Goal: Information Seeking & Learning: Learn about a topic

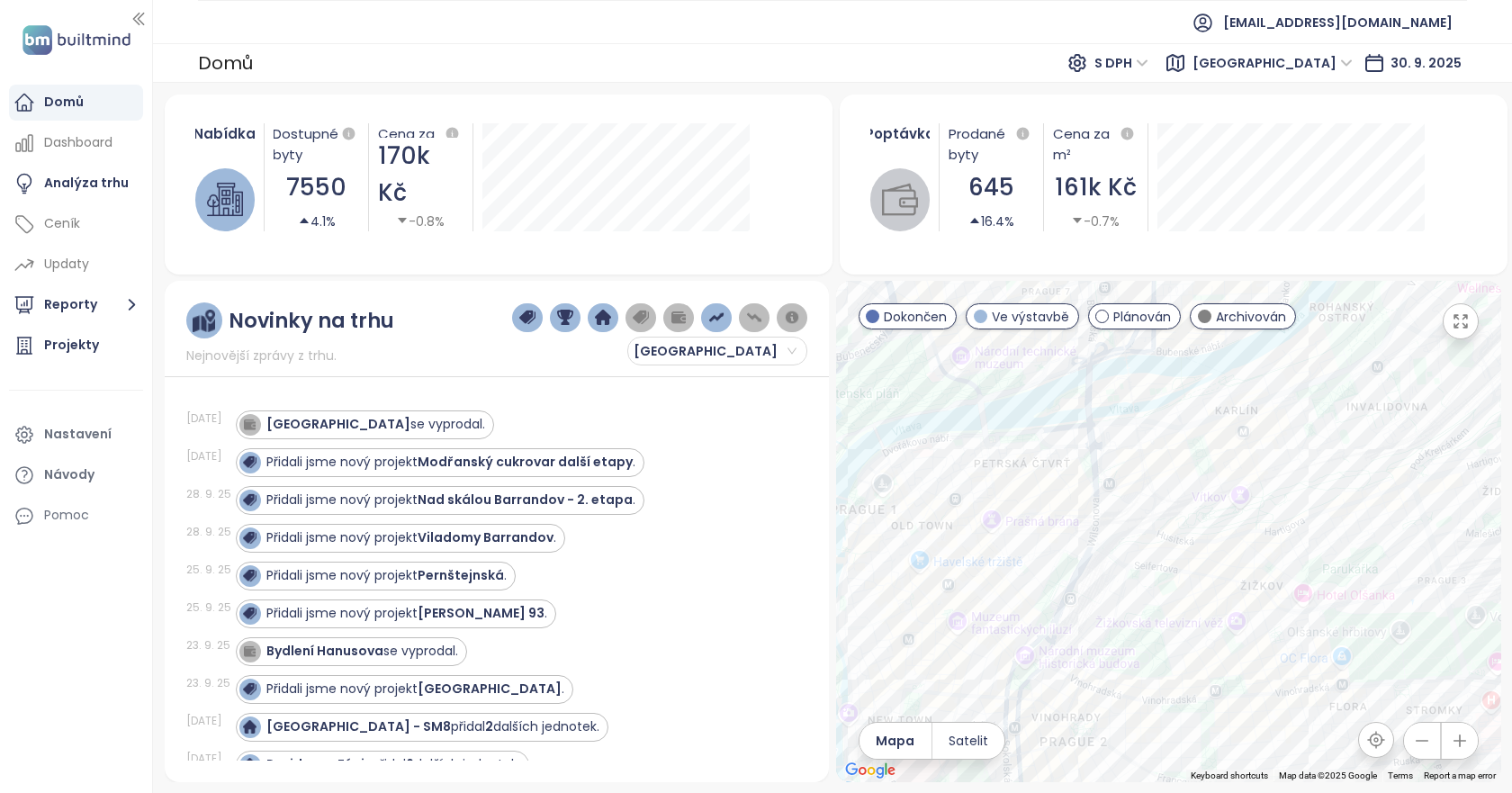
drag, startPoint x: 1050, startPoint y: 505, endPoint x: 1124, endPoint y: 506, distance: 74.0
click at [1124, 506] on div at bounding box center [1168, 531] width 665 height 501
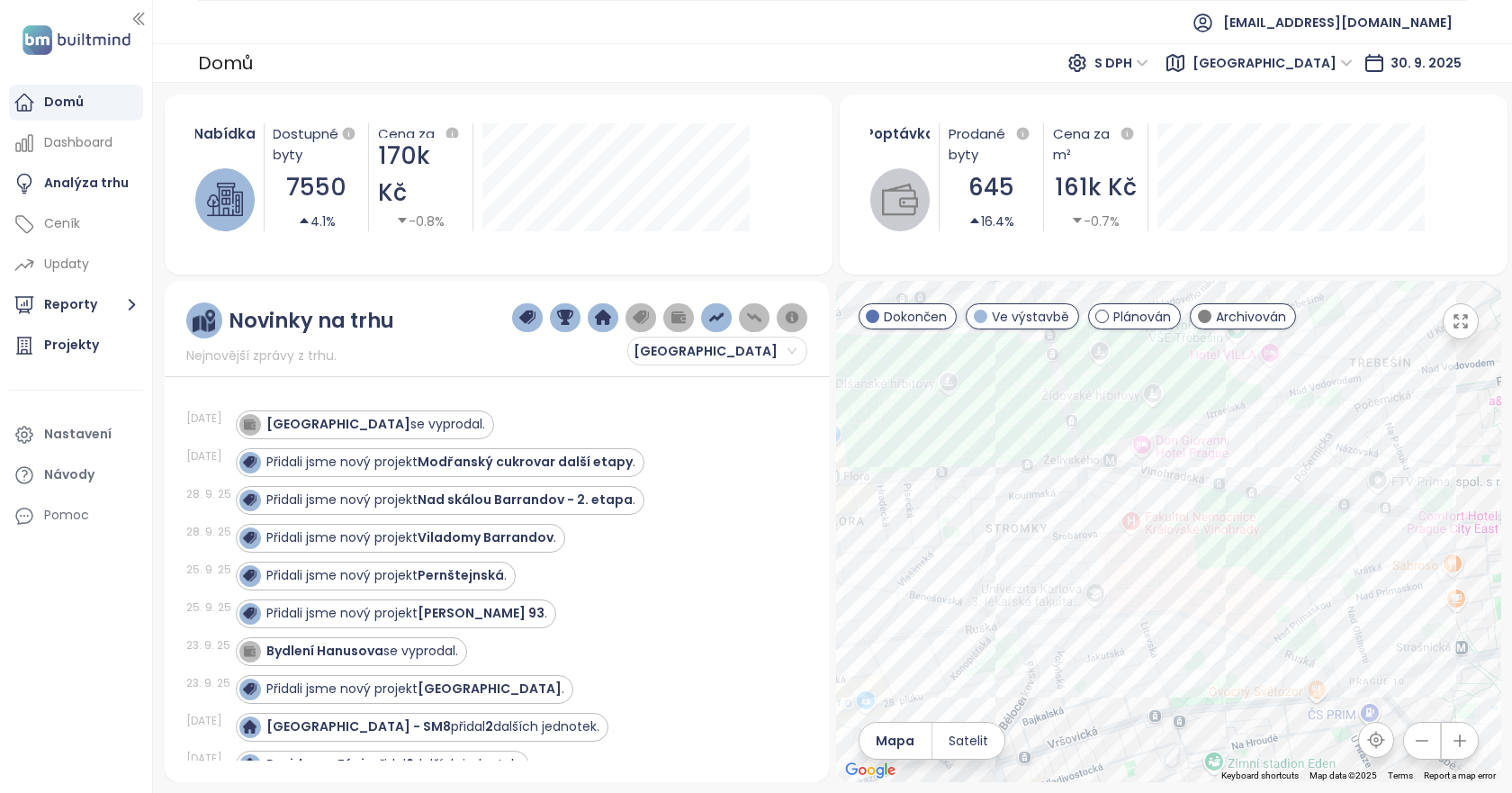
drag, startPoint x: 1352, startPoint y: 525, endPoint x: 1031, endPoint y: 487, distance: 323.2
click at [1031, 487] on div at bounding box center [1168, 531] width 665 height 501
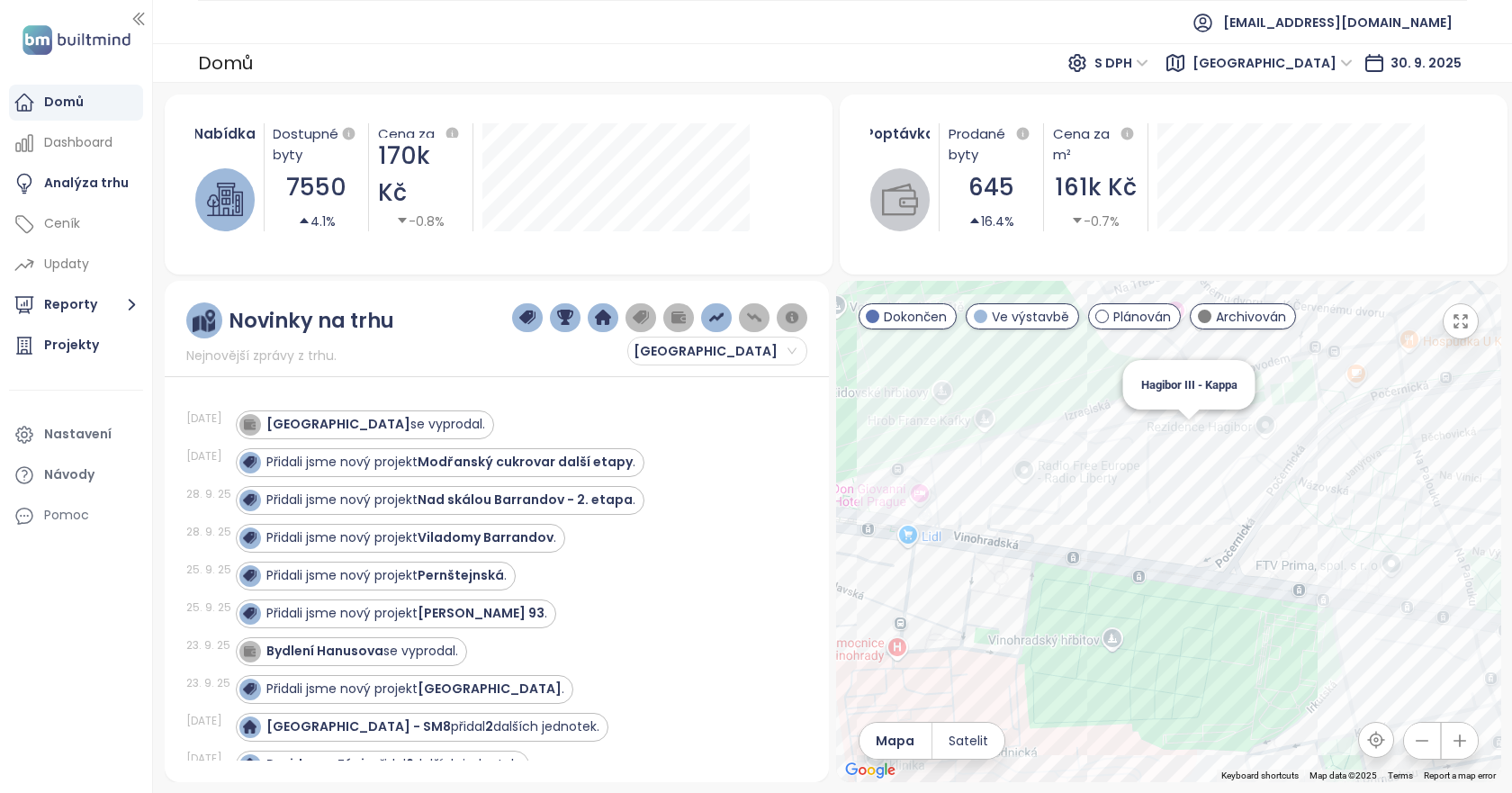
click at [1185, 448] on div "Hagibor III - Kappa" at bounding box center [1168, 531] width 665 height 501
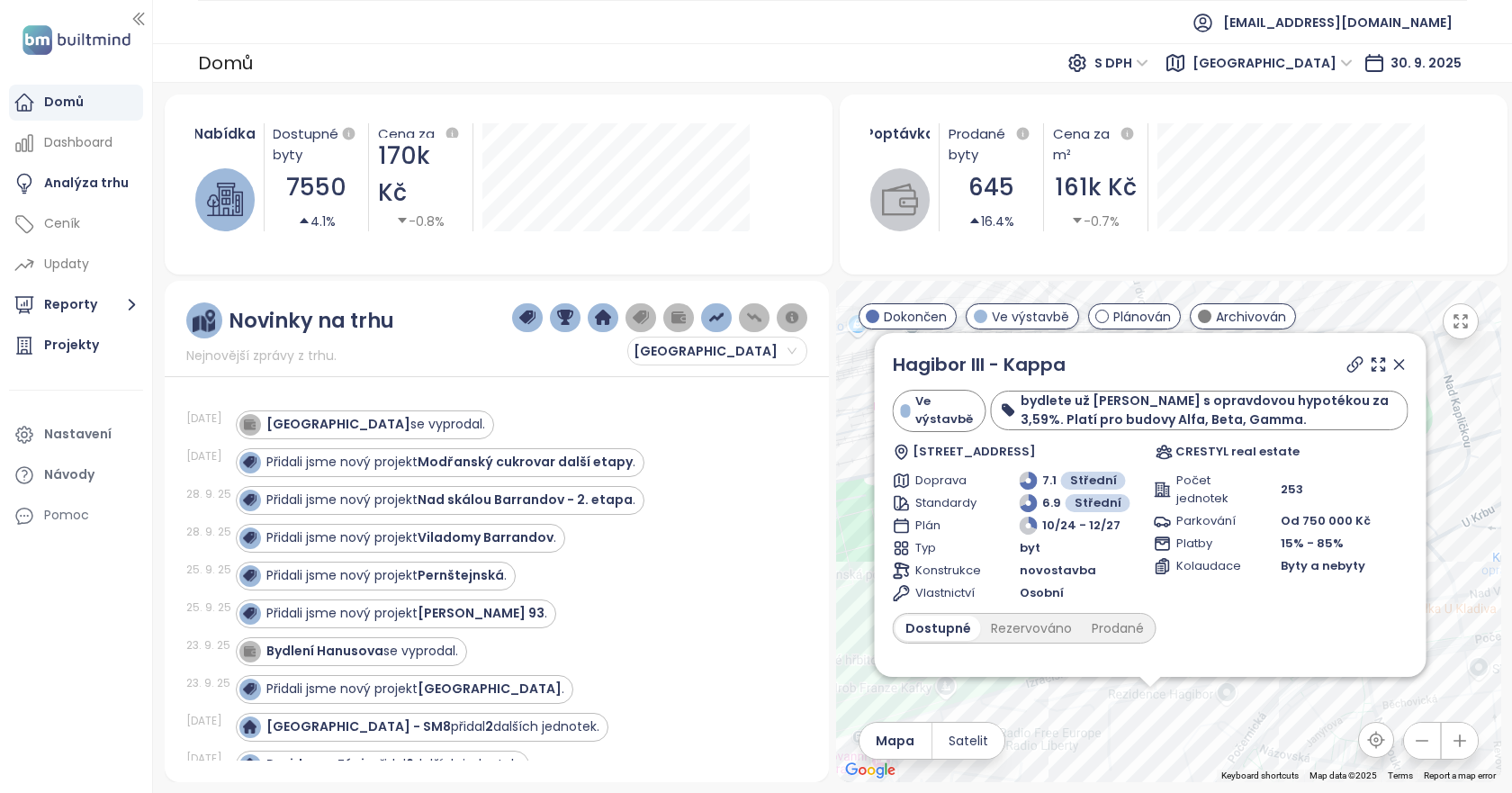
drag, startPoint x: 1246, startPoint y: 519, endPoint x: 1228, endPoint y: 711, distance: 192.8
click at [1228, 711] on div "Hagibor III - Kappa Ve výstavbě bydlete už letos s opravdovou hypotékou za 3,59…" at bounding box center [1168, 531] width 665 height 501
click at [1346, 357] on icon at bounding box center [1354, 364] width 18 height 18
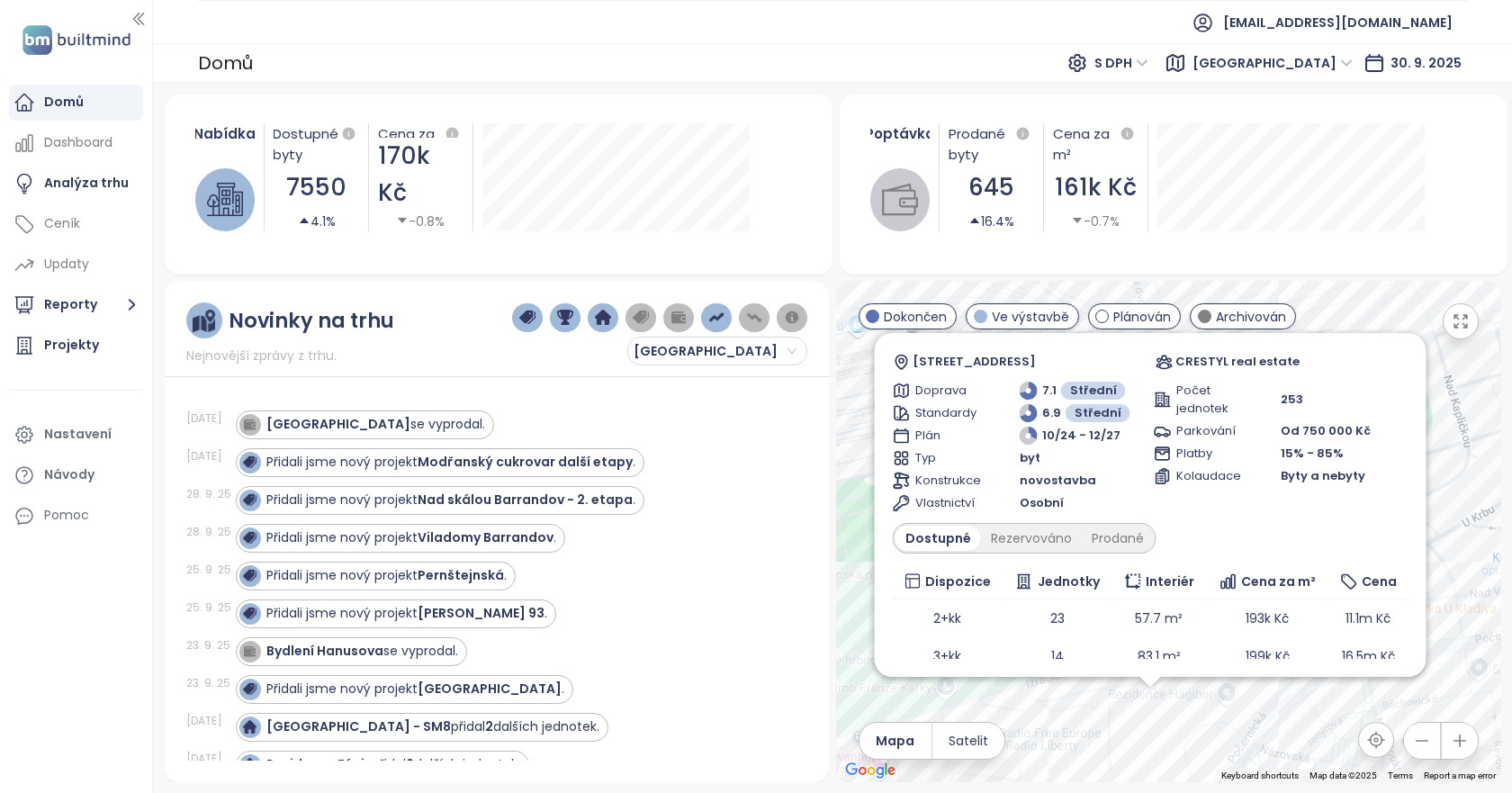
scroll to position [182, 0]
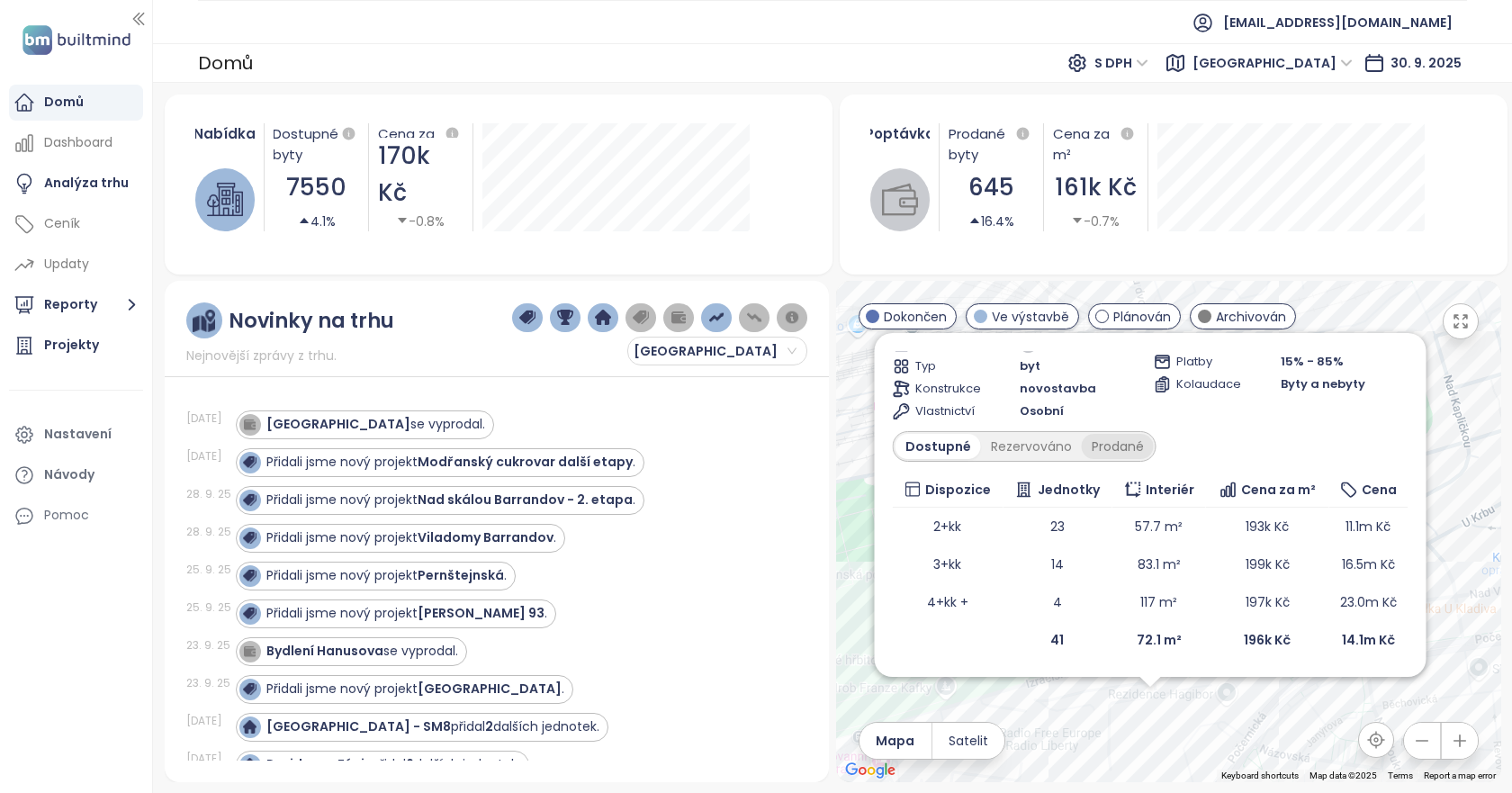
click at [1089, 443] on div "Prodané" at bounding box center [1118, 446] width 72 height 25
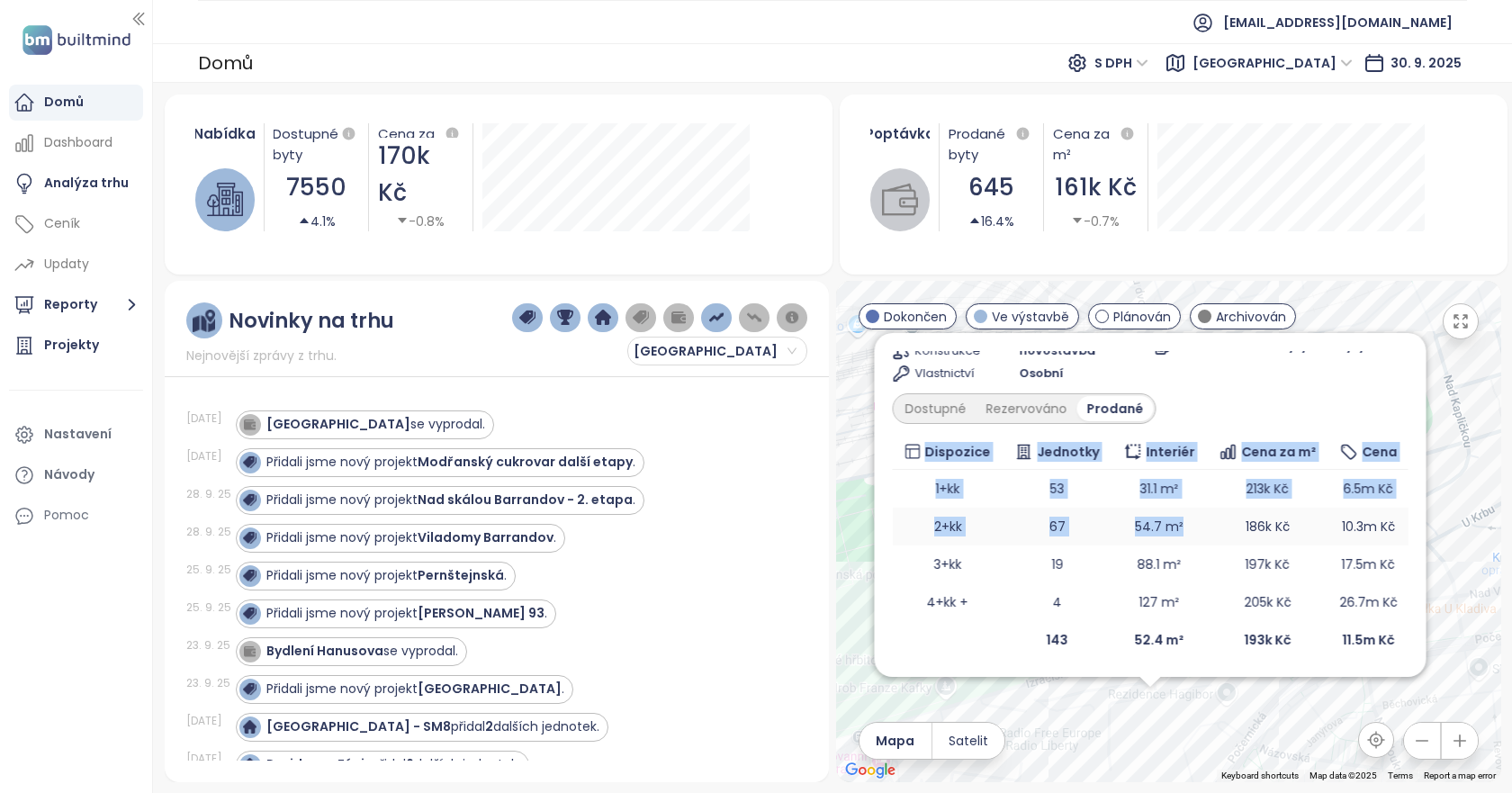
drag, startPoint x: 1198, startPoint y: 409, endPoint x: 1221, endPoint y: 533, distance: 126.1
click at [1221, 533] on div "Hagibor III - Kappa Ve výstavbě bydlete už letos s opravdovou hypotékou za 3,59…" at bounding box center [1150, 394] width 516 height 527
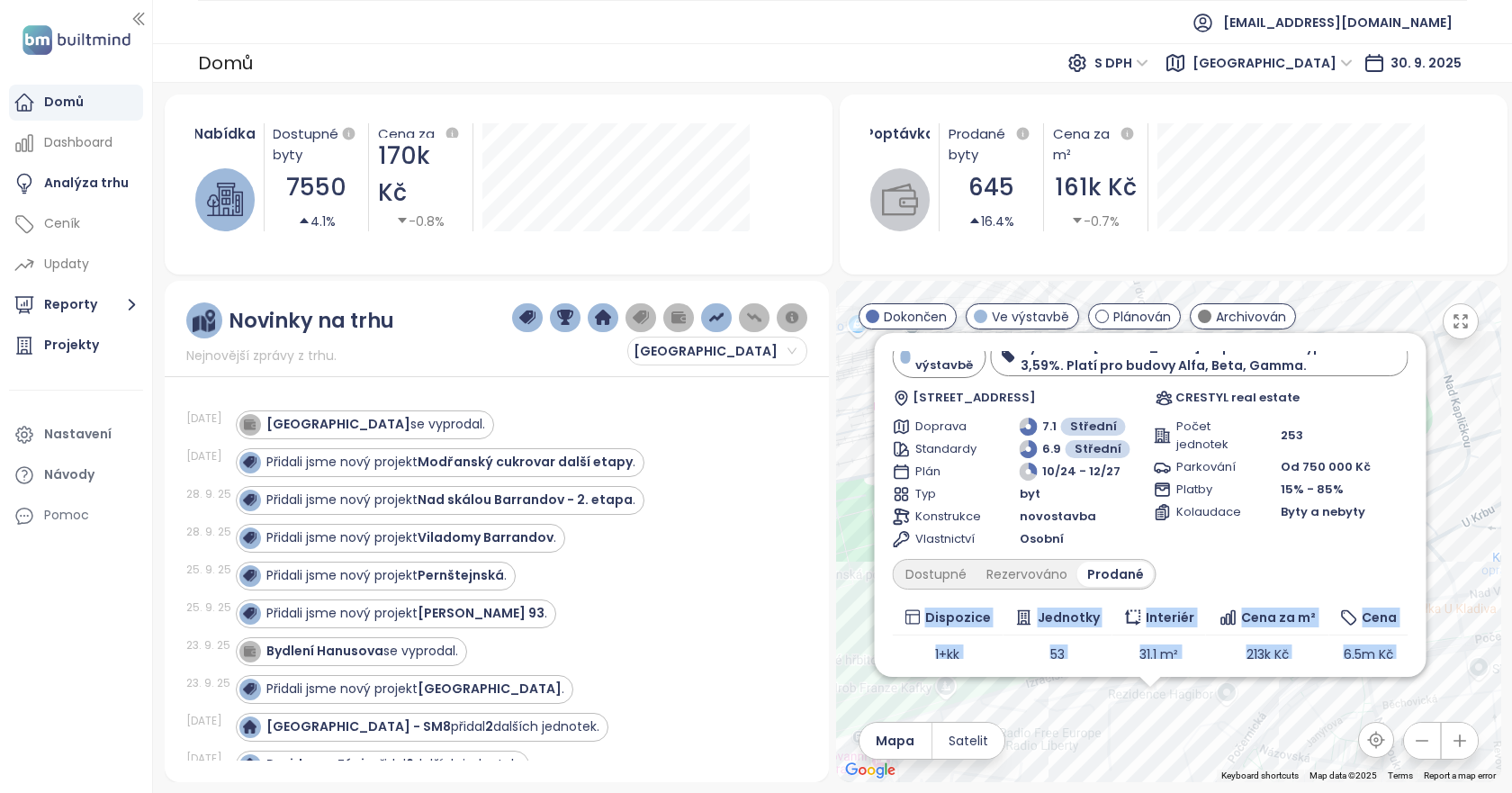
scroll to position [0, 0]
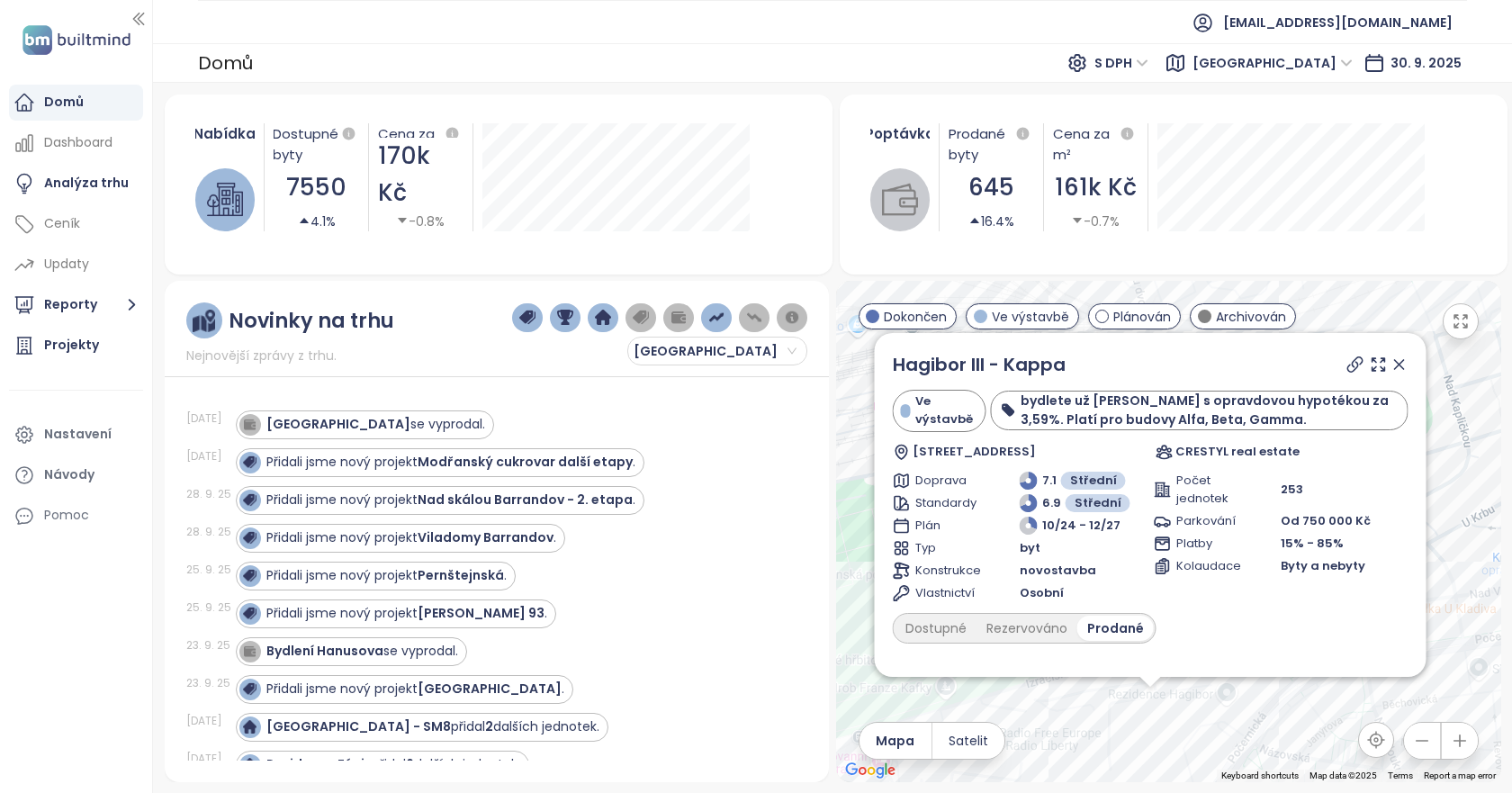
click at [1265, 594] on div "Počet jednotek 253 Parkování Od 750 000 Kč Platby 15% - 85% Kolaudace Byty a ne…" at bounding box center [1281, 537] width 255 height 130
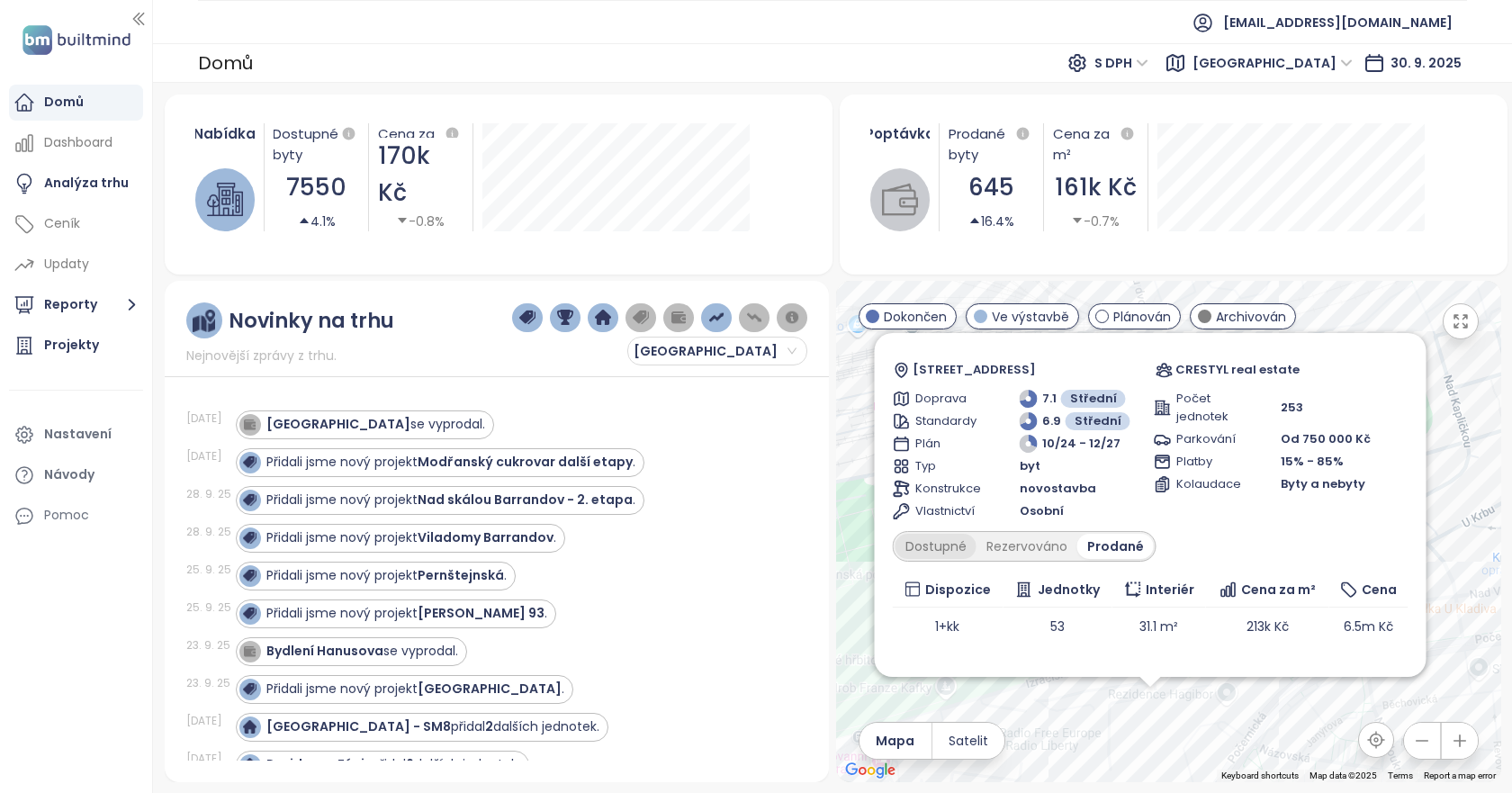
scroll to position [40, 0]
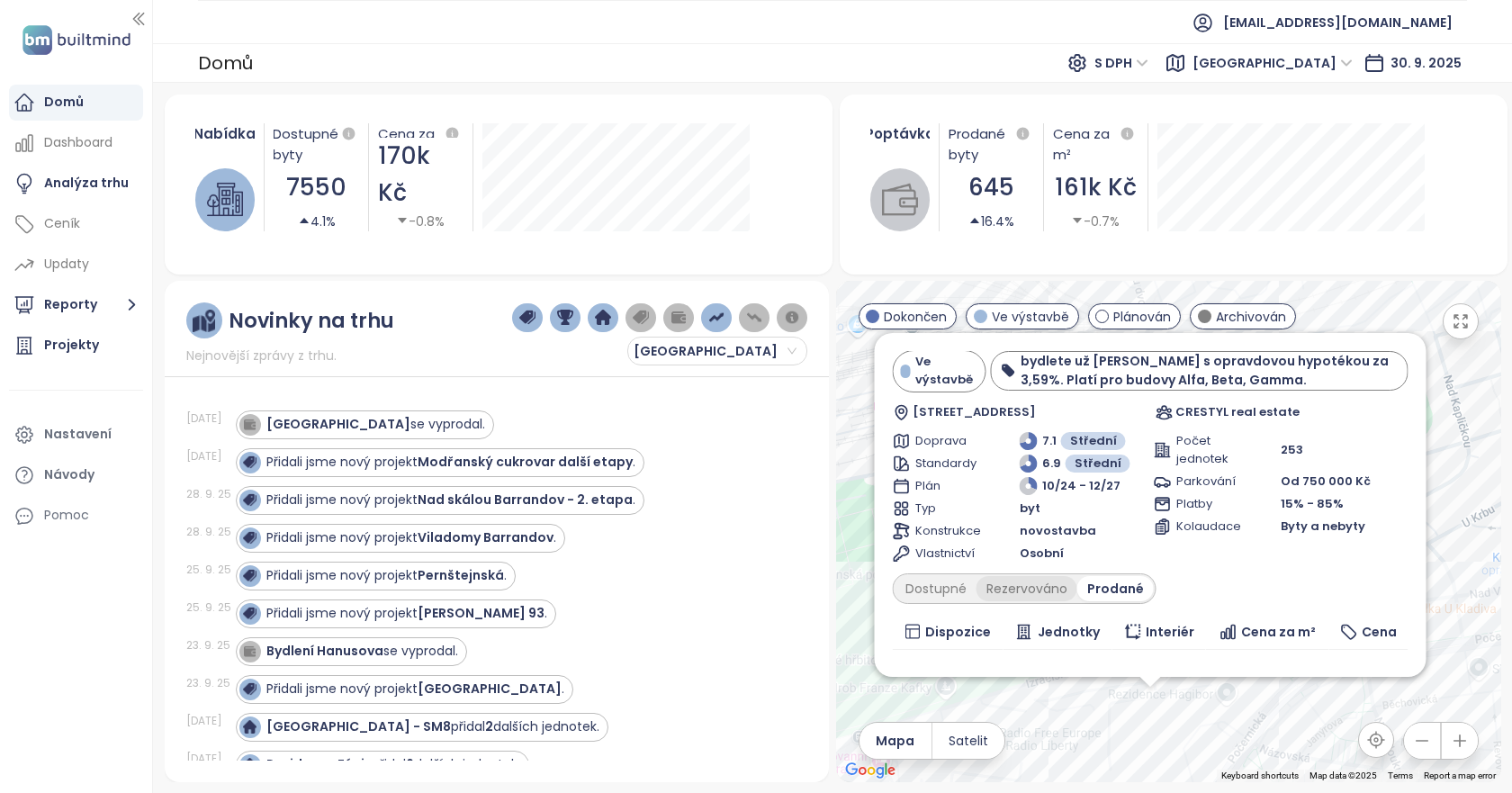
click at [1045, 583] on div "Rezervováno" at bounding box center [1026, 588] width 101 height 25
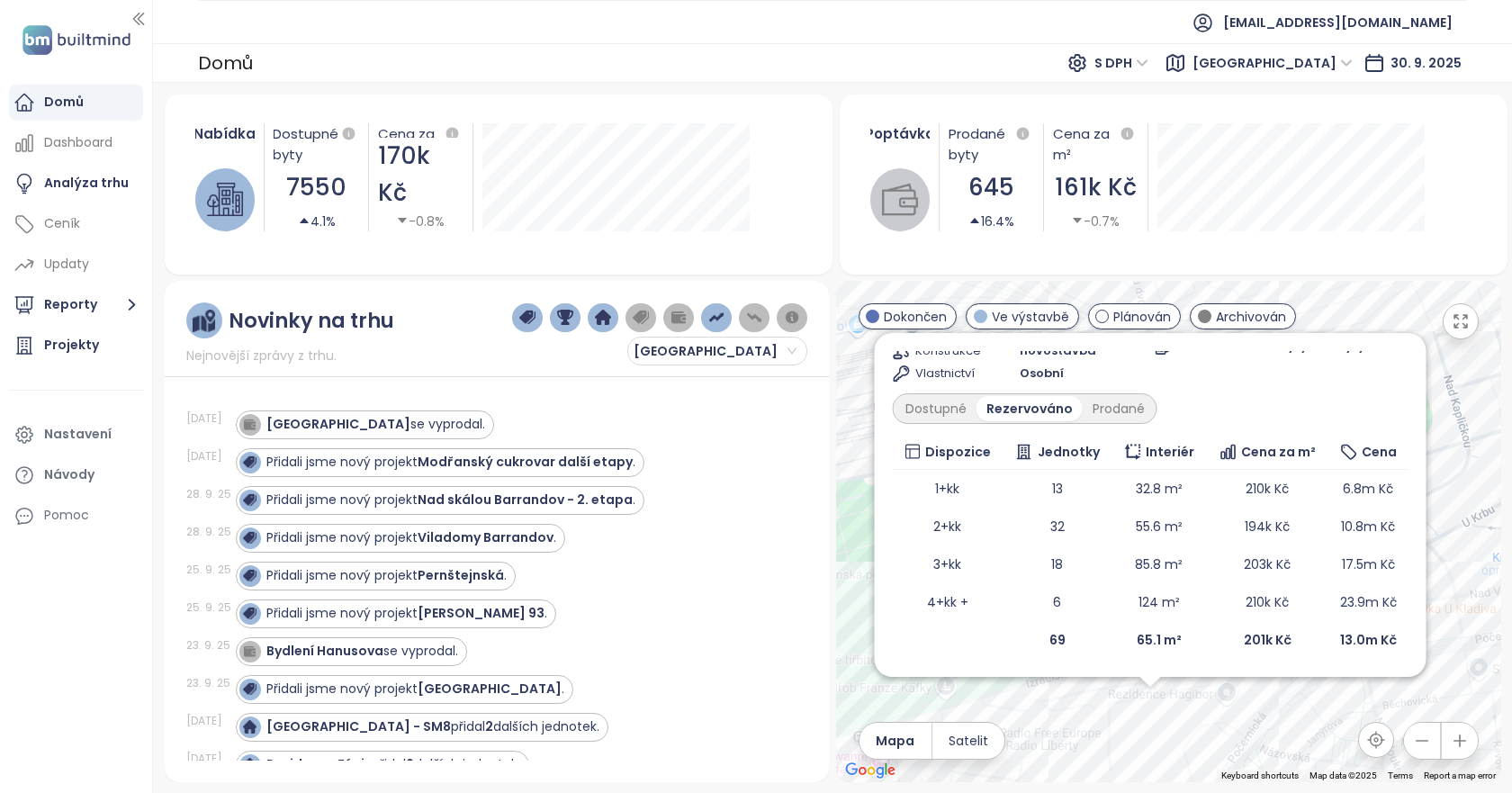
scroll to position [0, 0]
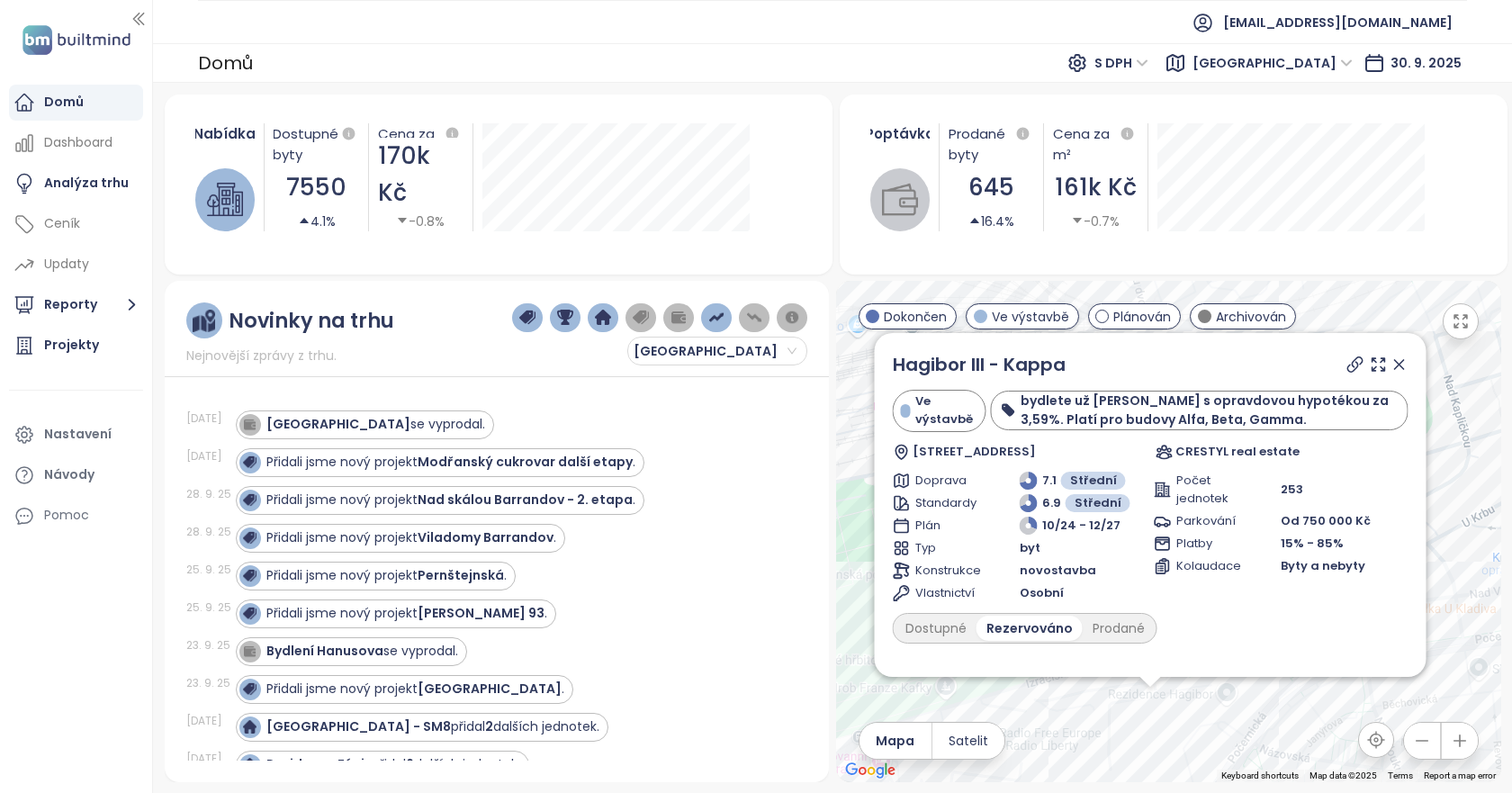
click at [1390, 362] on icon at bounding box center [1399, 364] width 18 height 18
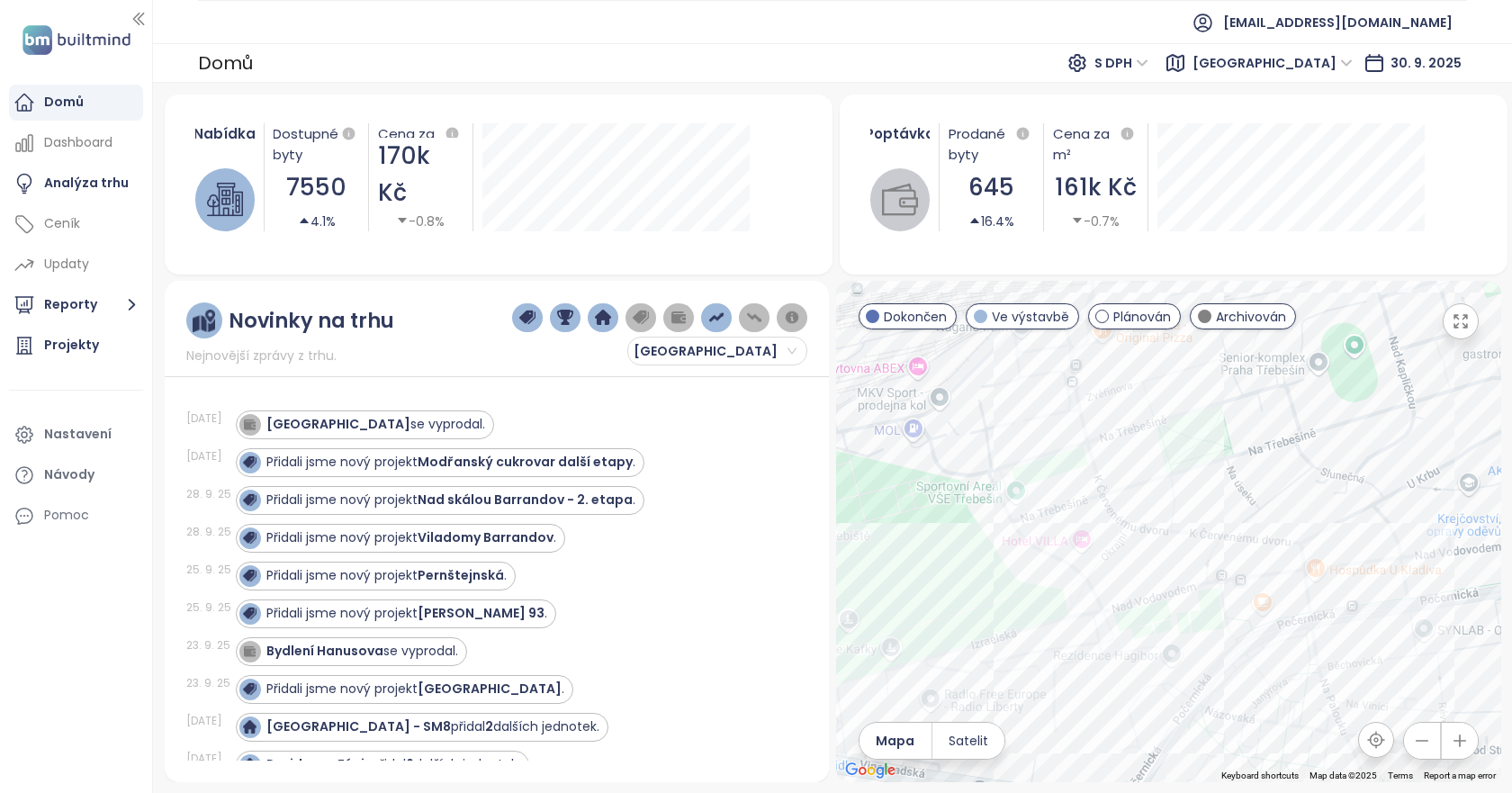
drag, startPoint x: 1237, startPoint y: 533, endPoint x: 1226, endPoint y: 524, distance: 14.2
click at [1226, 524] on div at bounding box center [1168, 531] width 665 height 501
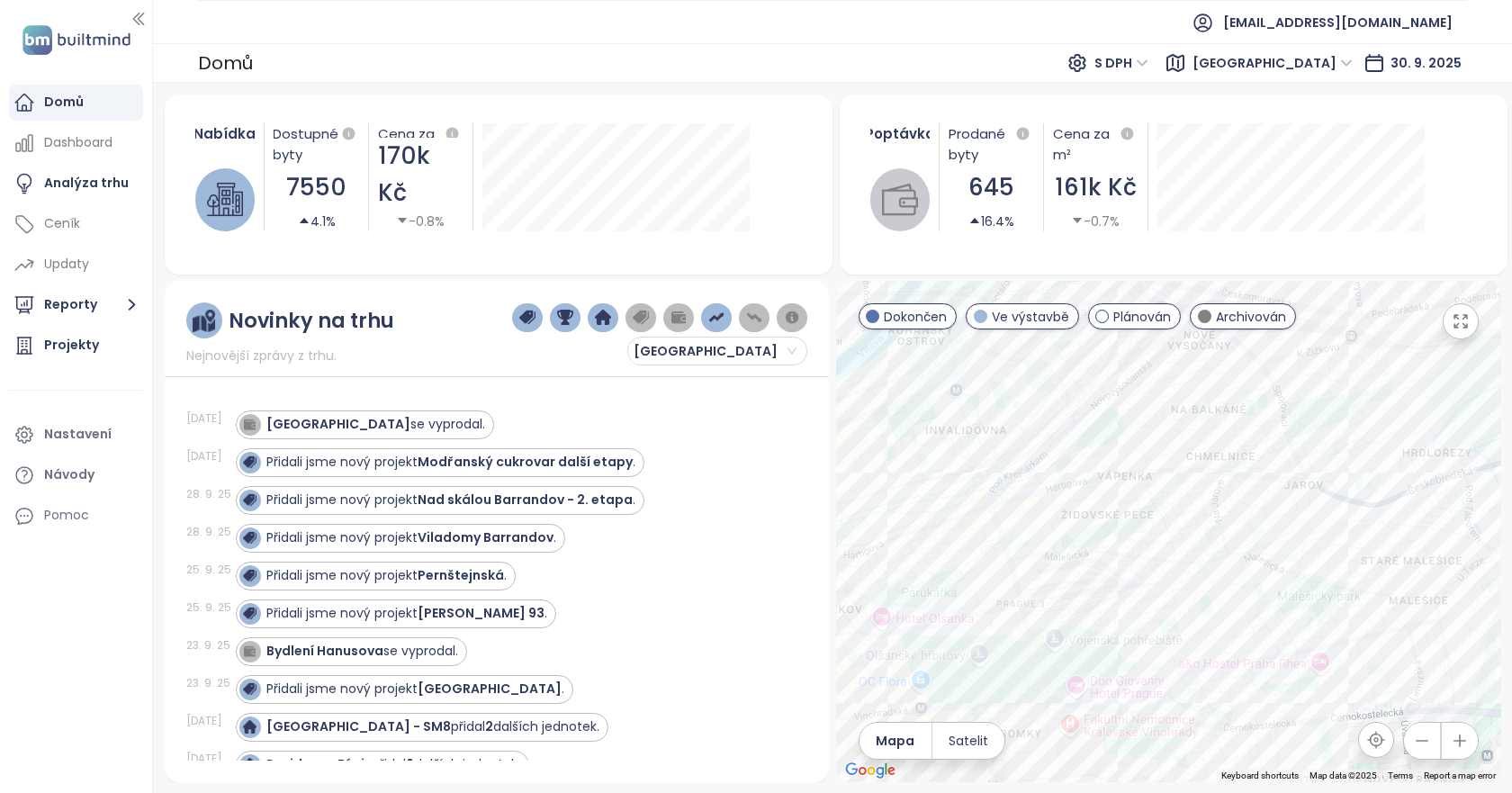
drag, startPoint x: 1168, startPoint y: 569, endPoint x: 1276, endPoint y: 638, distance: 128.2
click at [1271, 636] on div at bounding box center [1168, 531] width 665 height 501
drag, startPoint x: 1057, startPoint y: 443, endPoint x: 1096, endPoint y: 602, distance: 163.7
click at [1096, 602] on div at bounding box center [1168, 531] width 665 height 501
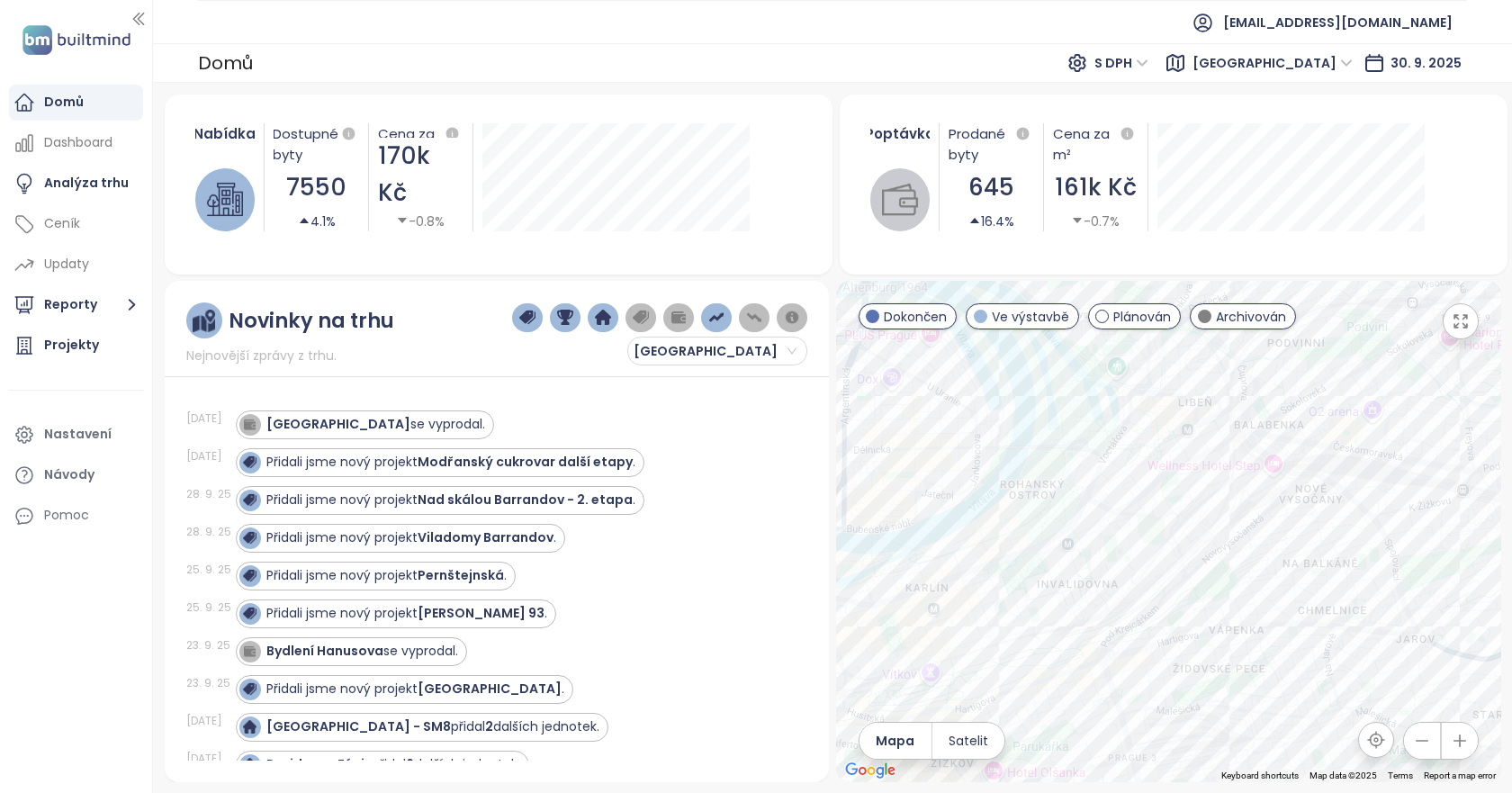
drag, startPoint x: 1142, startPoint y: 516, endPoint x: 1241, endPoint y: 471, distance: 108.7
click at [1241, 471] on div at bounding box center [1168, 531] width 665 height 501
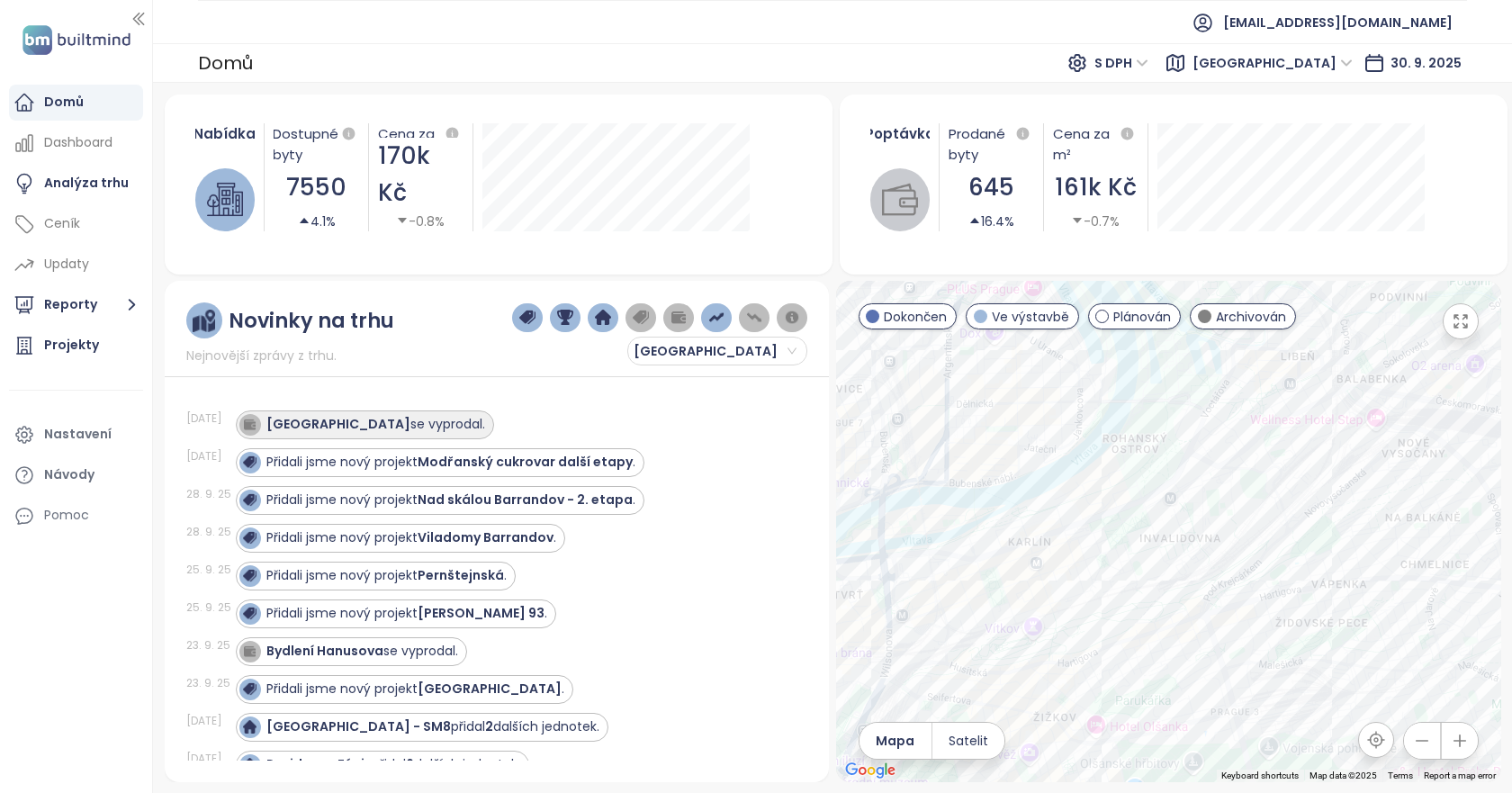
click at [422, 427] on div "[GEOGRAPHIC_DATA] se vyprodal." at bounding box center [375, 424] width 219 height 19
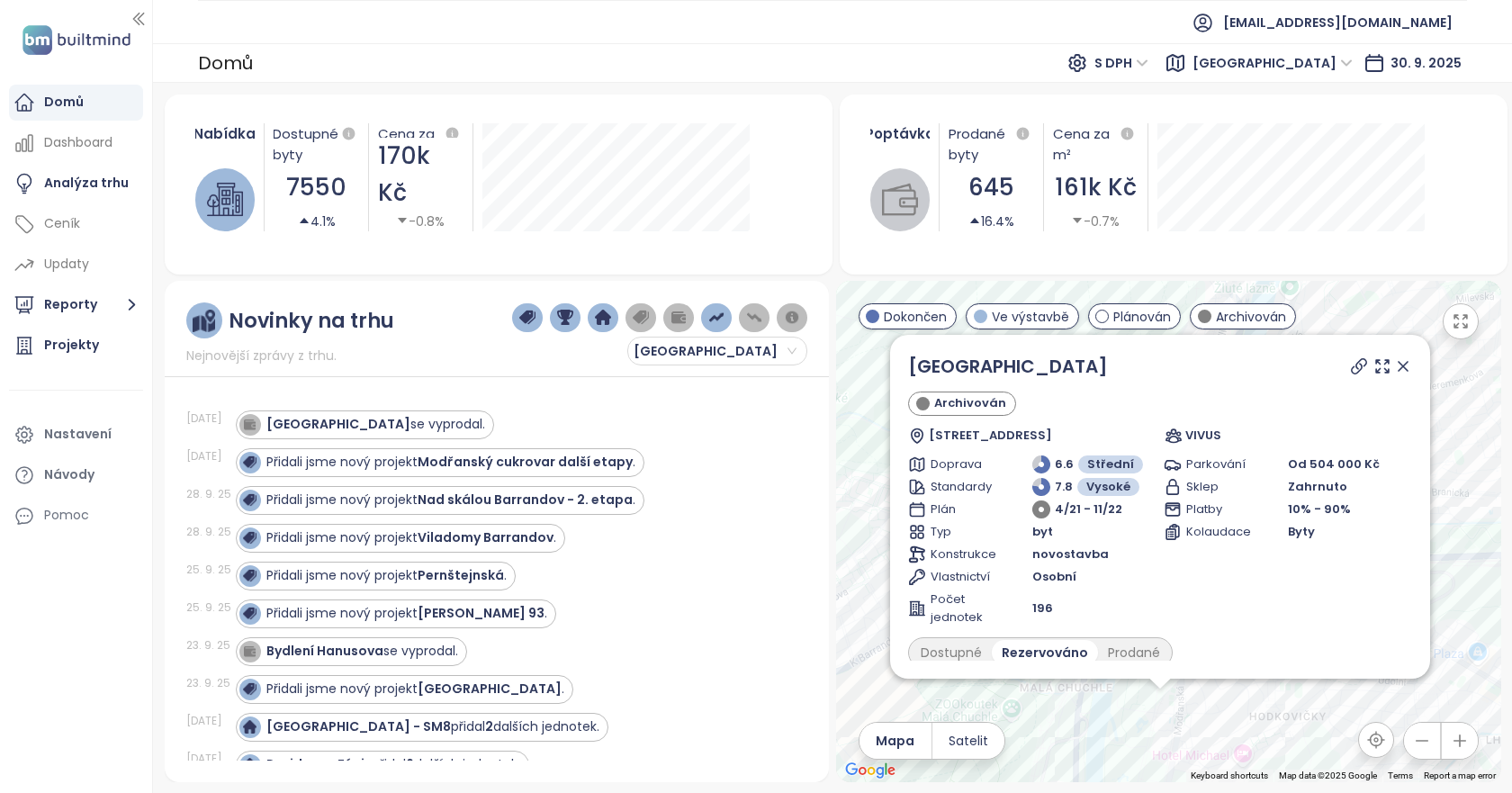
click at [1350, 373] on icon at bounding box center [1358, 366] width 18 height 18
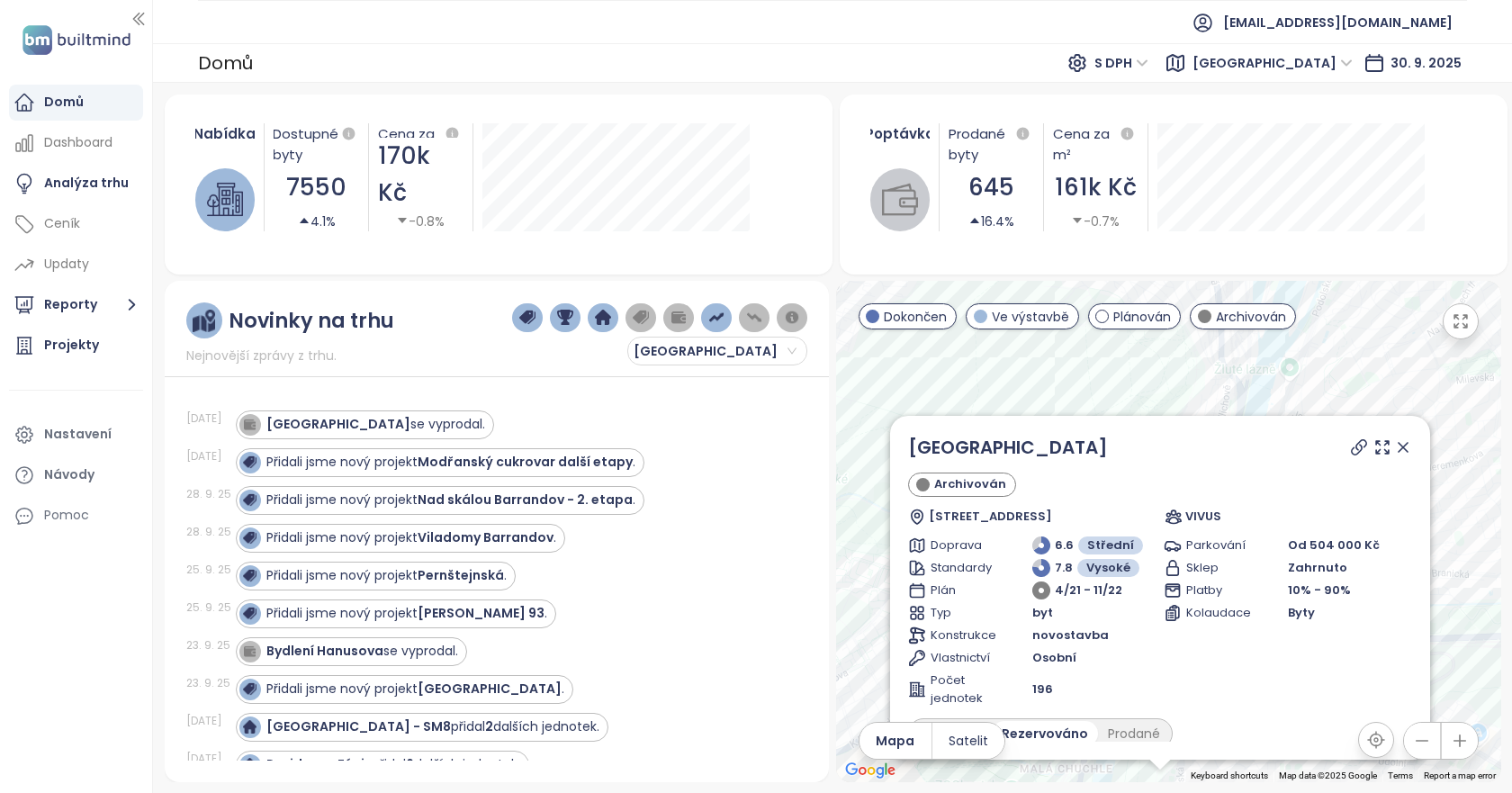
click at [1399, 443] on icon at bounding box center [1404, 447] width 9 height 9
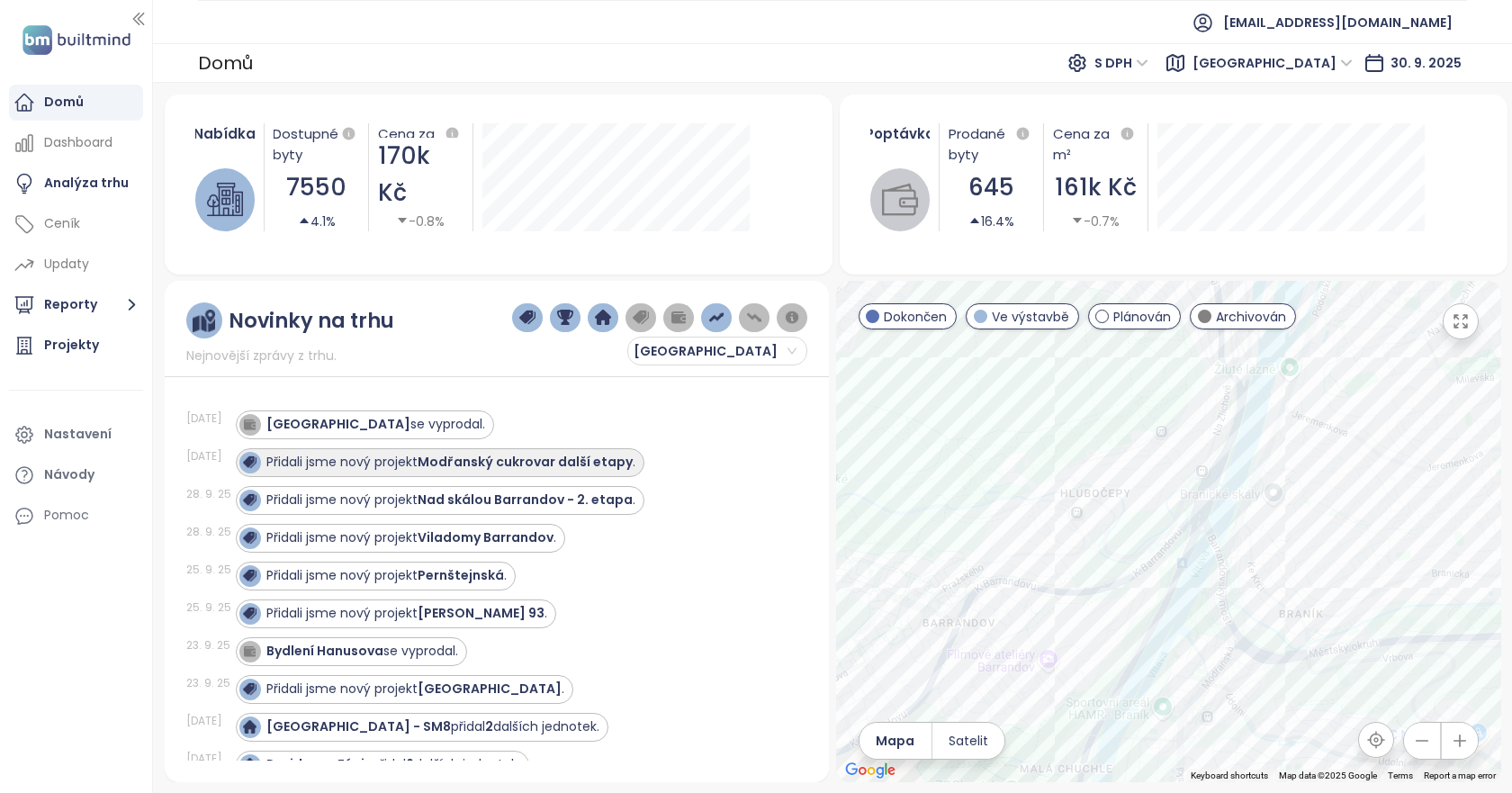
click at [511, 471] on div "Přidali jsme nový projekt Modřanský cukrovar další etapy ." at bounding box center [438, 462] width 396 height 22
click at [295, 467] on div "Přidali jsme nový projekt Modřanský cukrovar další etapy ." at bounding box center [450, 462] width 369 height 19
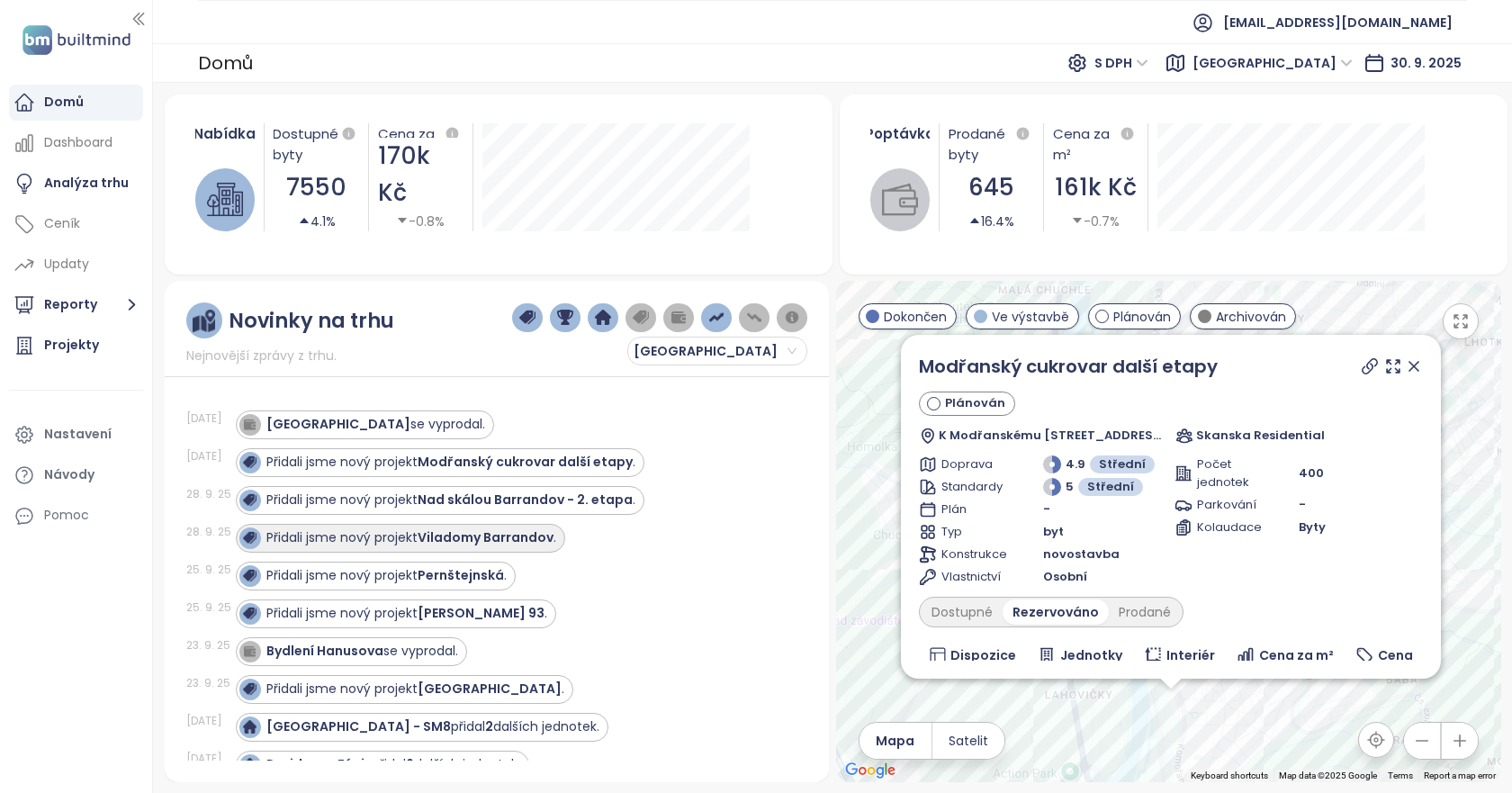
click at [516, 547] on div "Přidali jsme nový projekt Viladomy Barrandov ." at bounding box center [398, 537] width 317 height 22
click at [247, 533] on img at bounding box center [249, 537] width 12 height 12
click at [357, 527] on div "Přidali jsme nový projekt Viladomy Barrandov ." at bounding box center [398, 537] width 317 height 22
click at [505, 544] on strong "Viladomy Barrandov" at bounding box center [486, 537] width 136 height 18
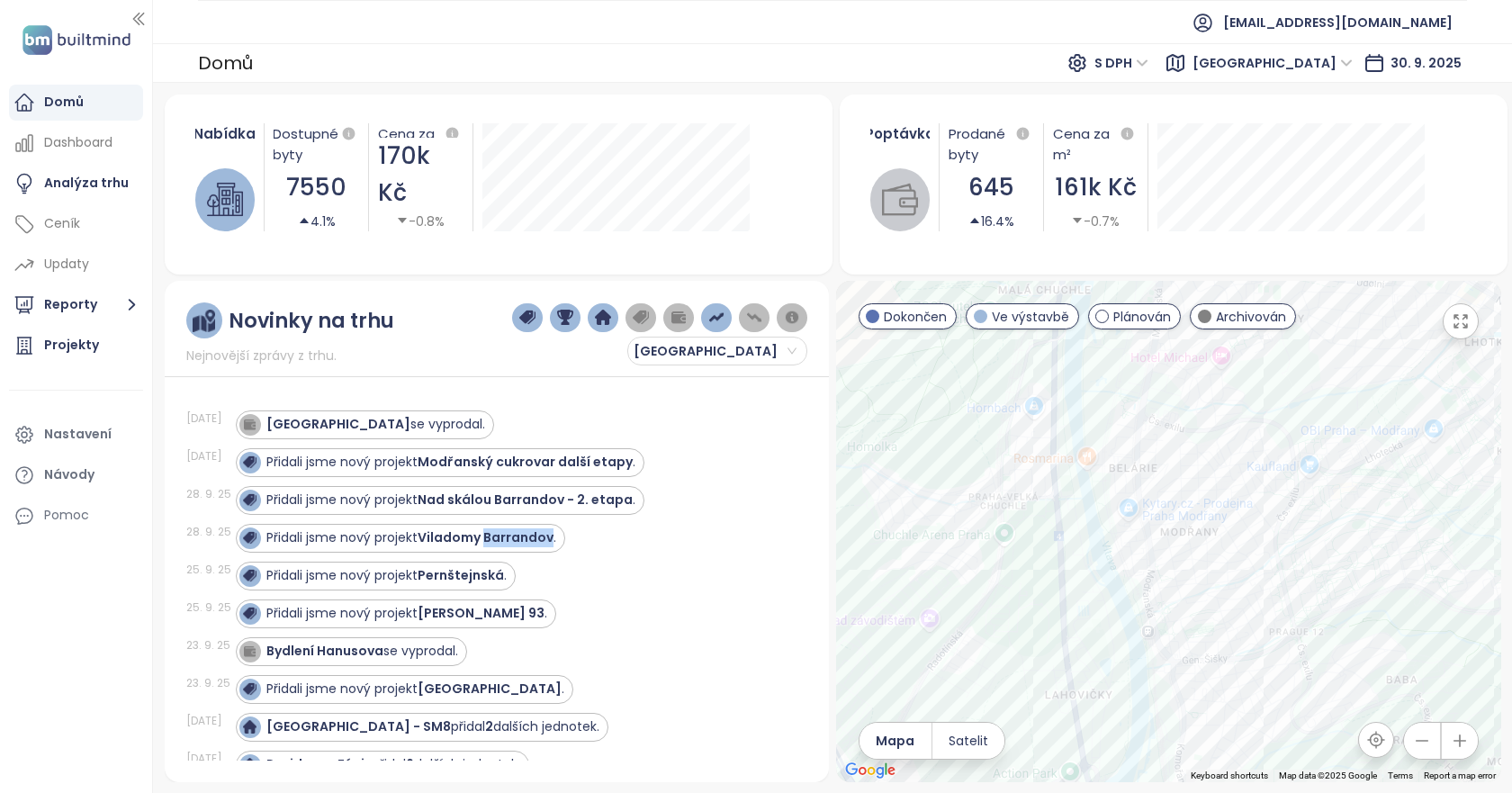
click at [654, 570] on div "Přidali jsme nový projekt Pernštejnská ." at bounding box center [511, 575] width 551 height 29
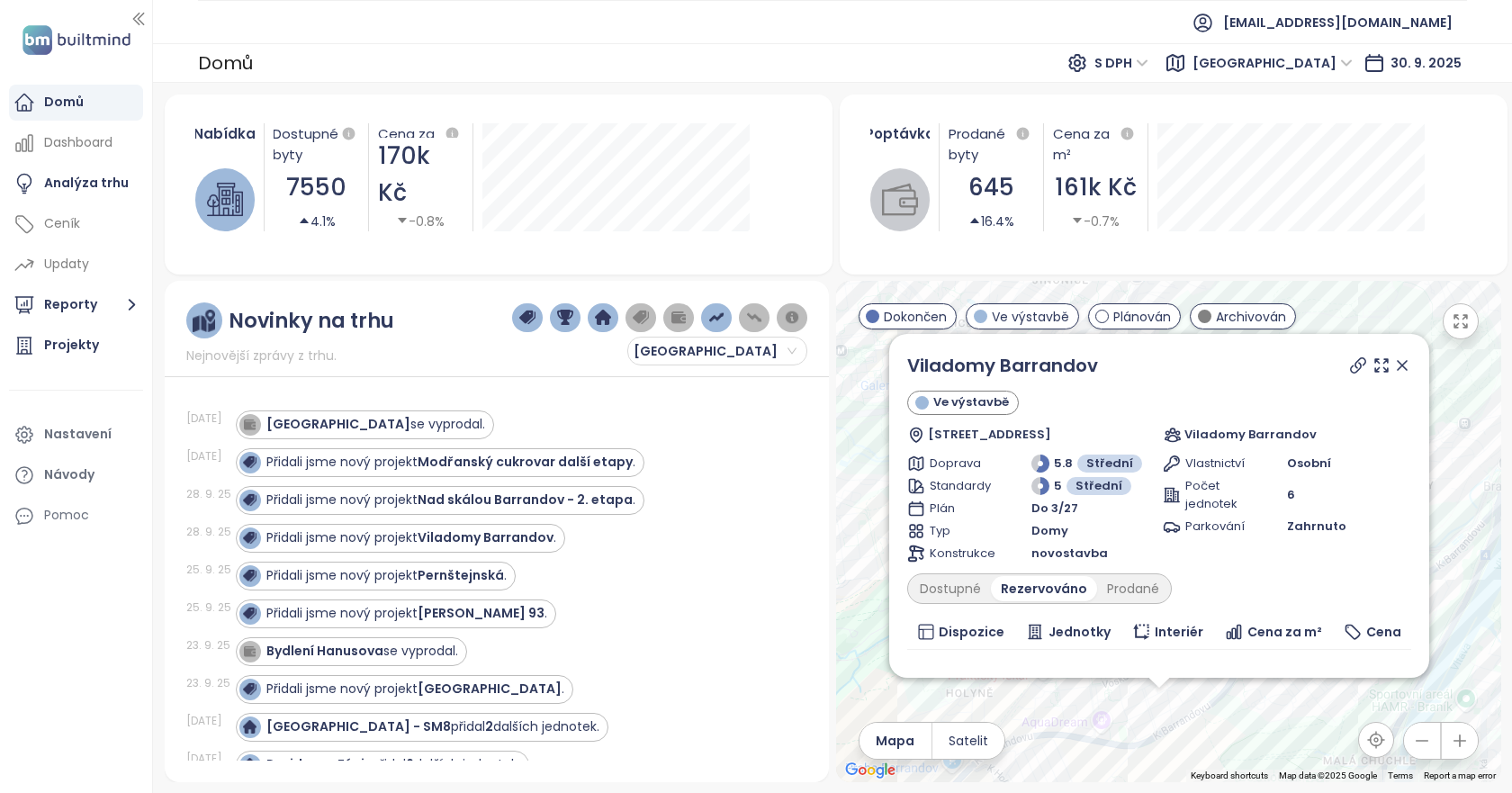
click at [1349, 365] on icon at bounding box center [1357, 365] width 18 height 18
click at [778, 624] on div "[DATE] Vivus golf resort se vyprodal. [DATE] Přidali jsme nový projekt Modřansk…" at bounding box center [496, 573] width 622 height 372
click at [1397, 365] on icon at bounding box center [1402, 365] width 18 height 18
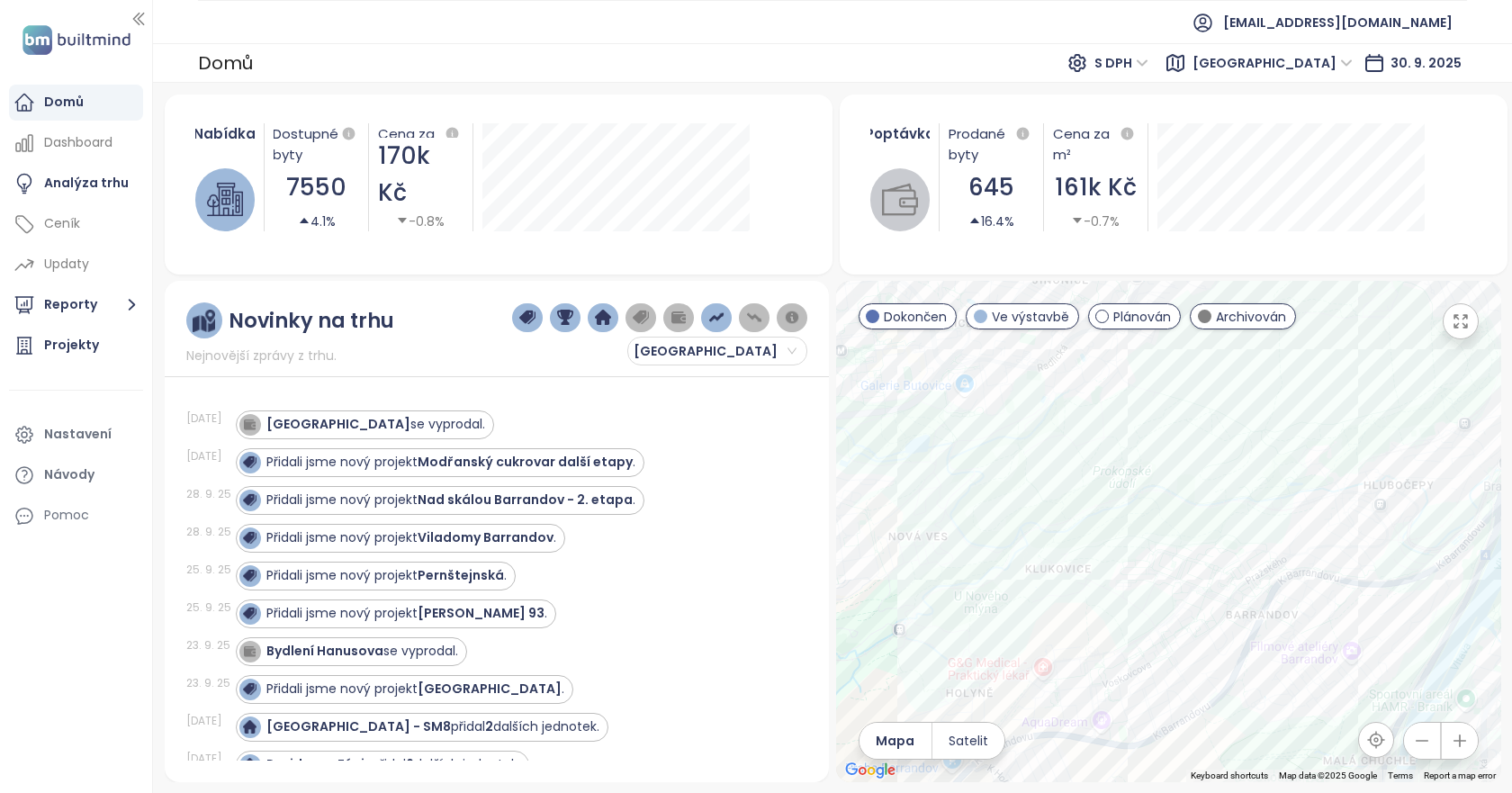
click at [1385, 365] on div at bounding box center [1168, 531] width 665 height 501
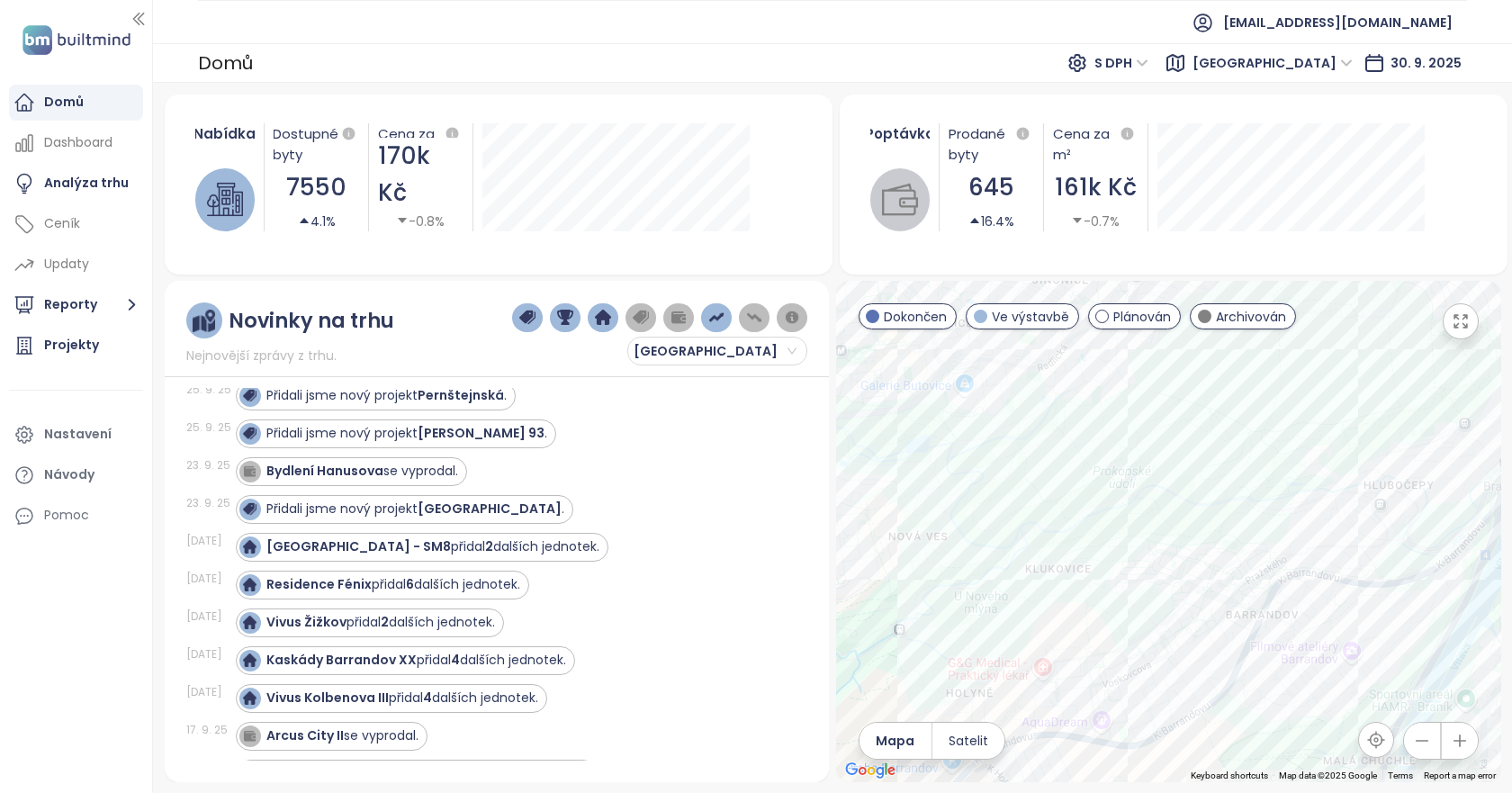
scroll to position [450, 0]
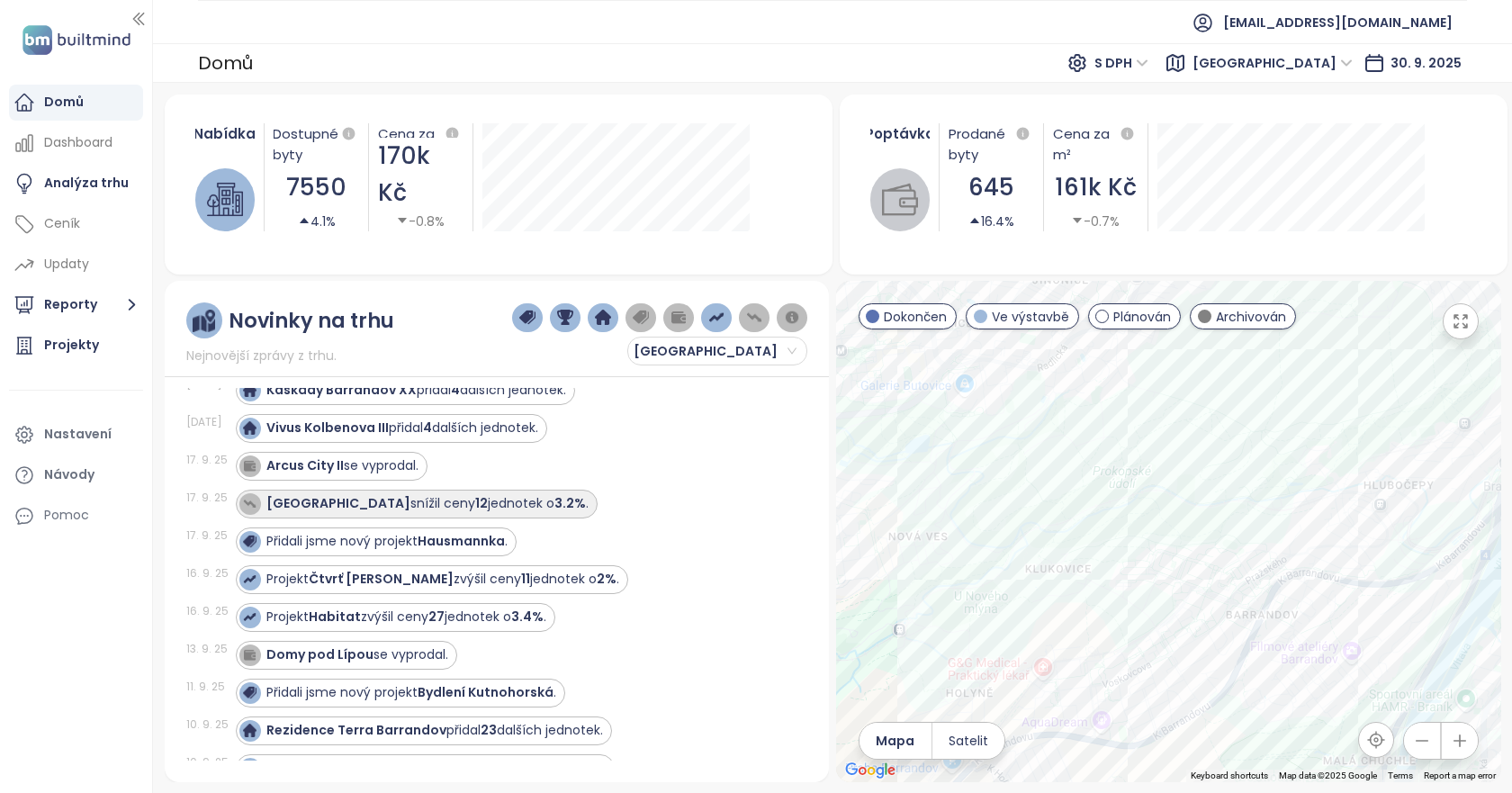
click at [555, 500] on strong "3.2%" at bounding box center [570, 503] width 31 height 18
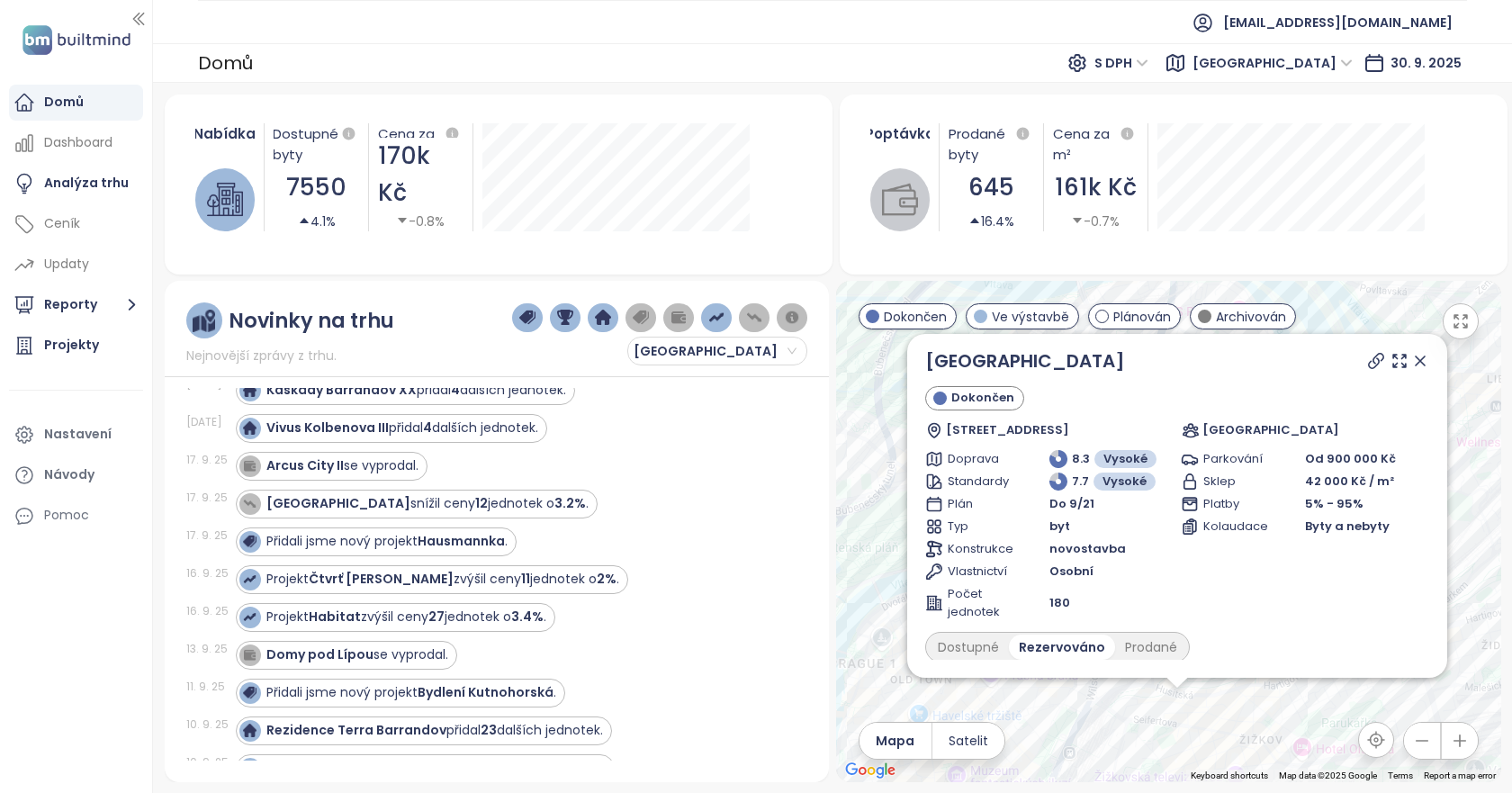
scroll to position [0, 0]
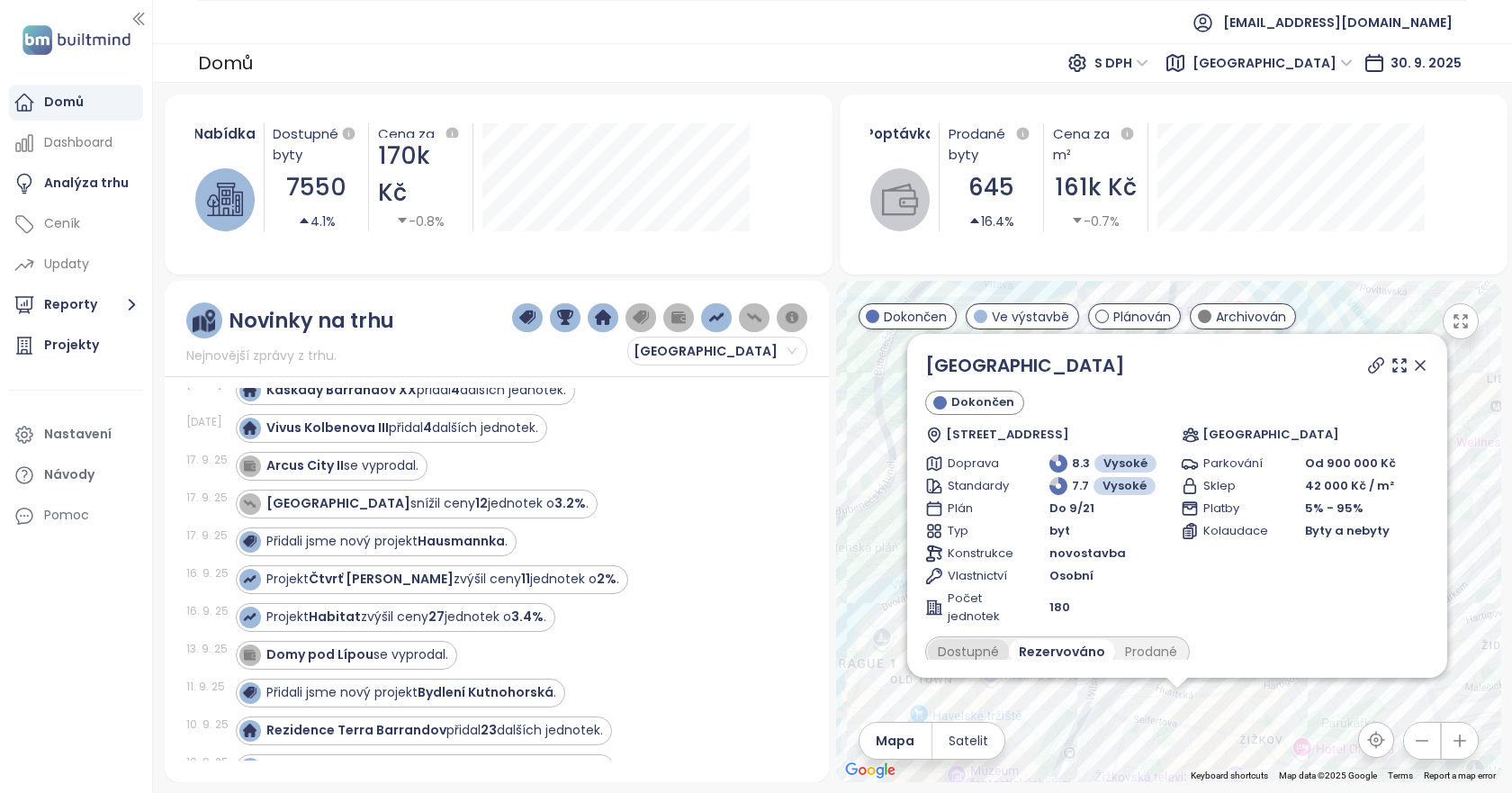
click at [989, 641] on div "Dostupné" at bounding box center [969, 651] width 81 height 25
click at [1367, 364] on icon at bounding box center [1375, 365] width 18 height 18
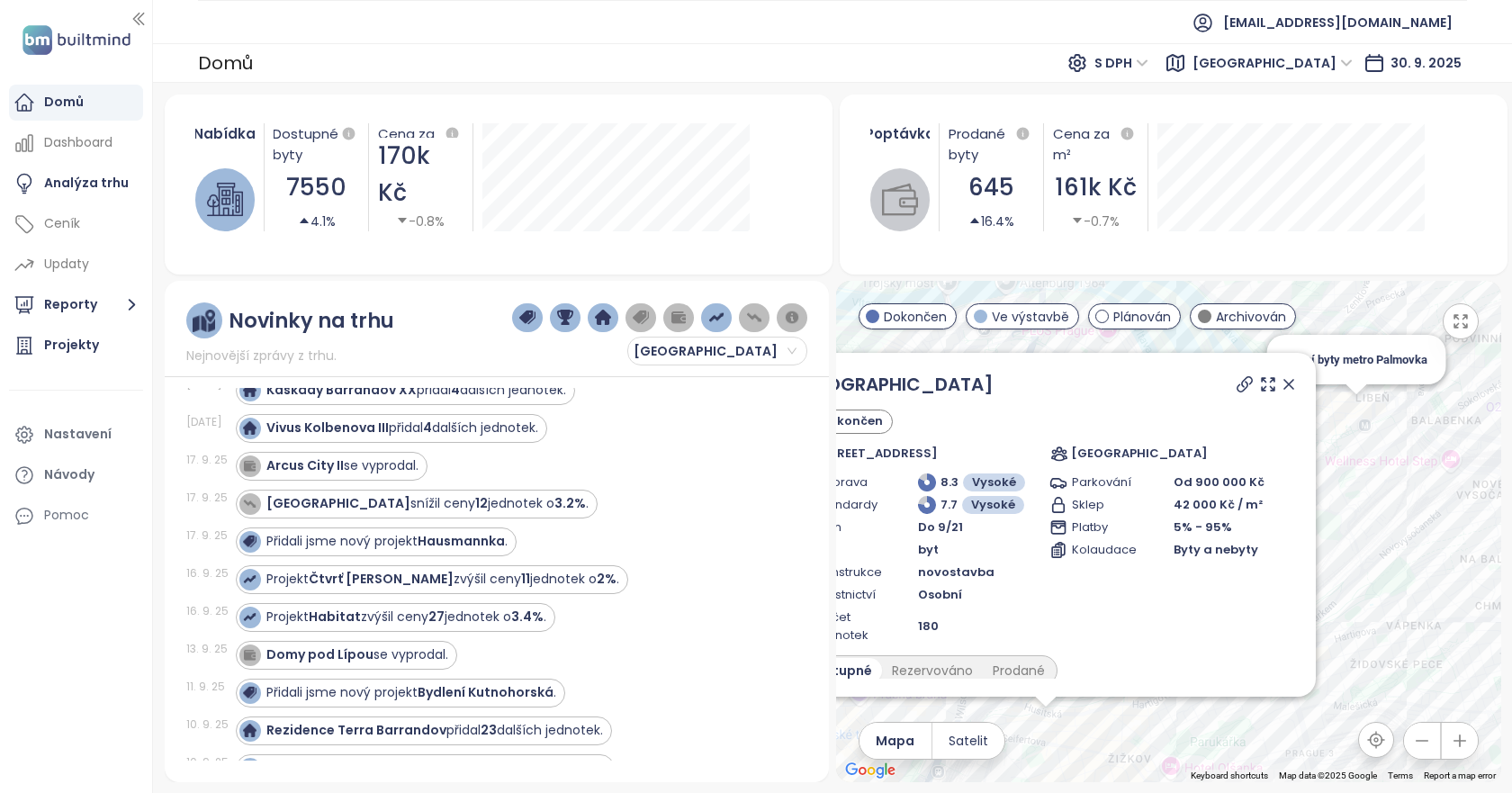
click at [1280, 388] on icon at bounding box center [1288, 384] width 18 height 18
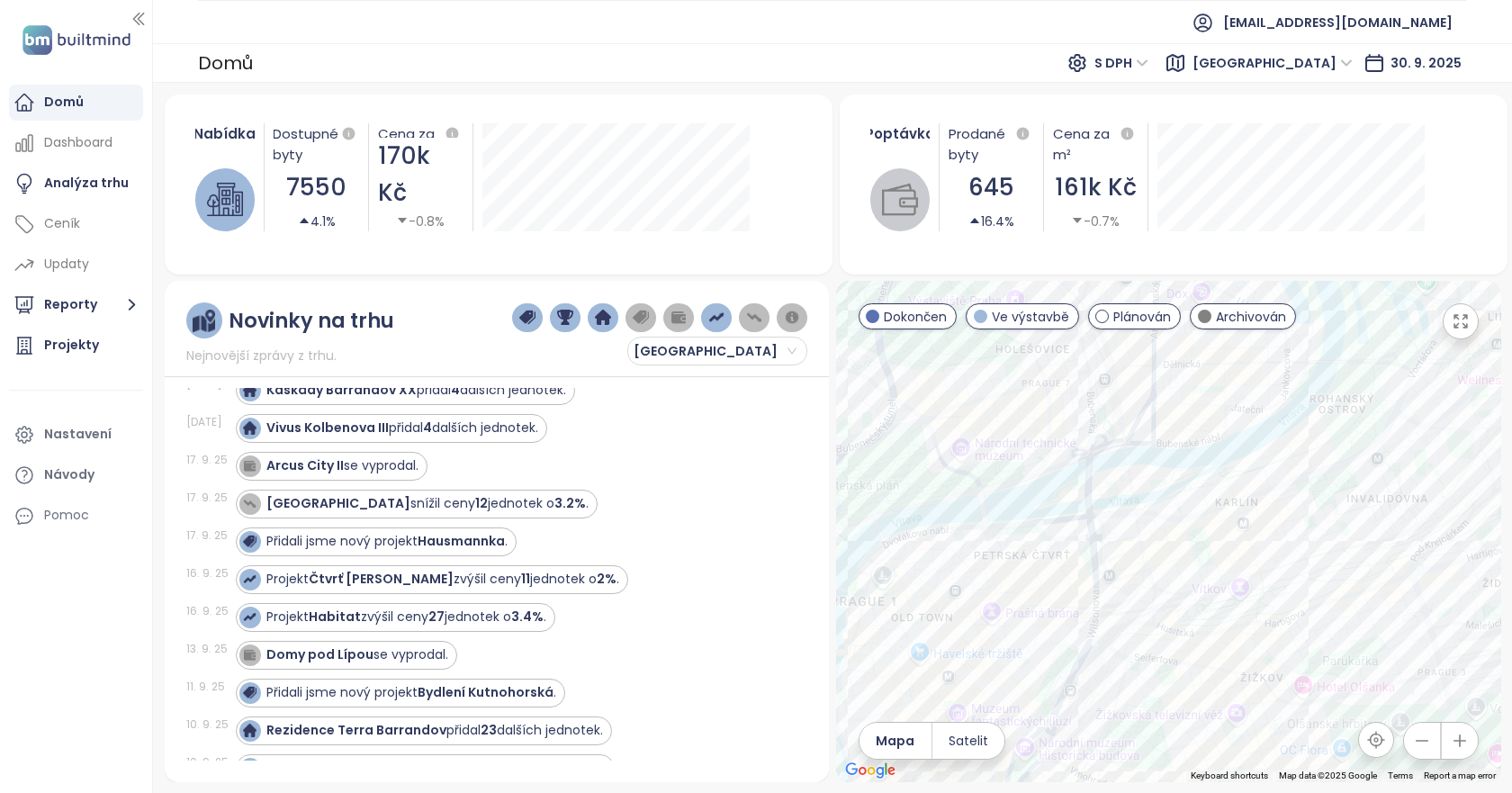
drag, startPoint x: 1237, startPoint y: 564, endPoint x: 1338, endPoint y: 520, distance: 110.2
click at [1338, 520] on div at bounding box center [1168, 531] width 665 height 501
click at [396, 508] on div "Viktoria center snížil ceny 12 jednotek o 3.2% ." at bounding box center [427, 504] width 323 height 19
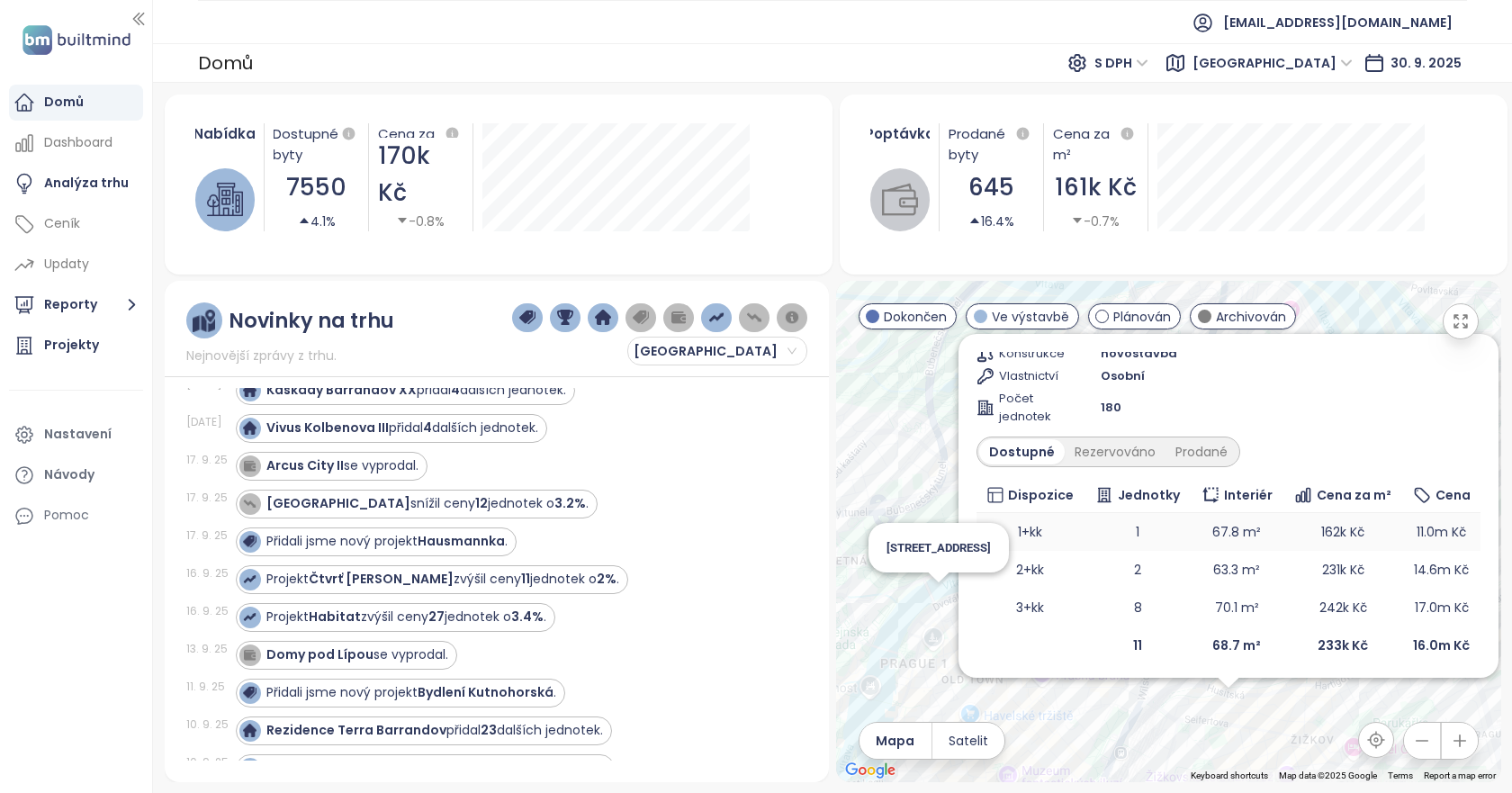
scroll to position [205, 0]
click at [1232, 534] on td "67.8 m²" at bounding box center [1236, 527] width 91 height 38
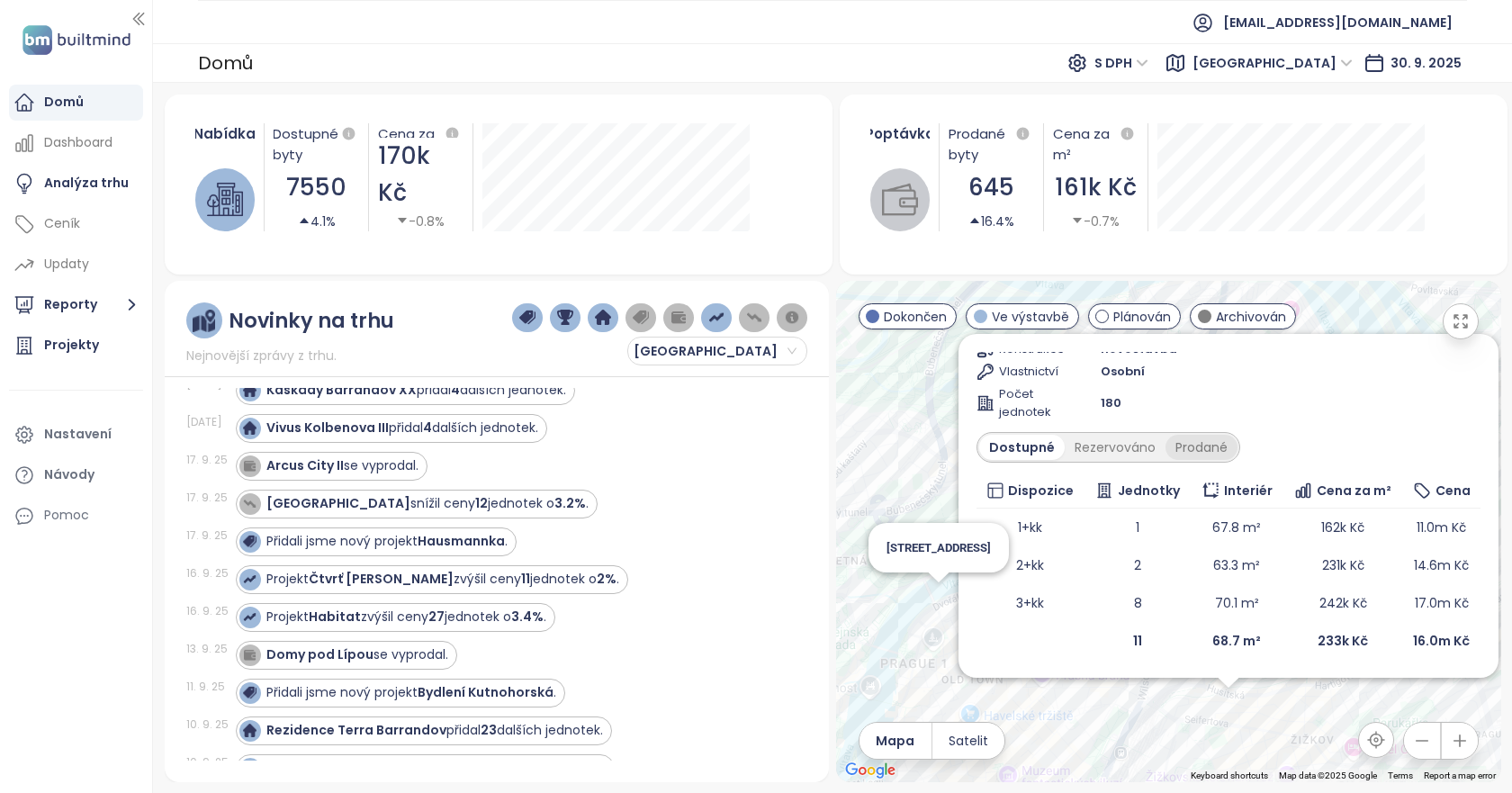
click at [1177, 444] on div "Prodané" at bounding box center [1202, 447] width 72 height 25
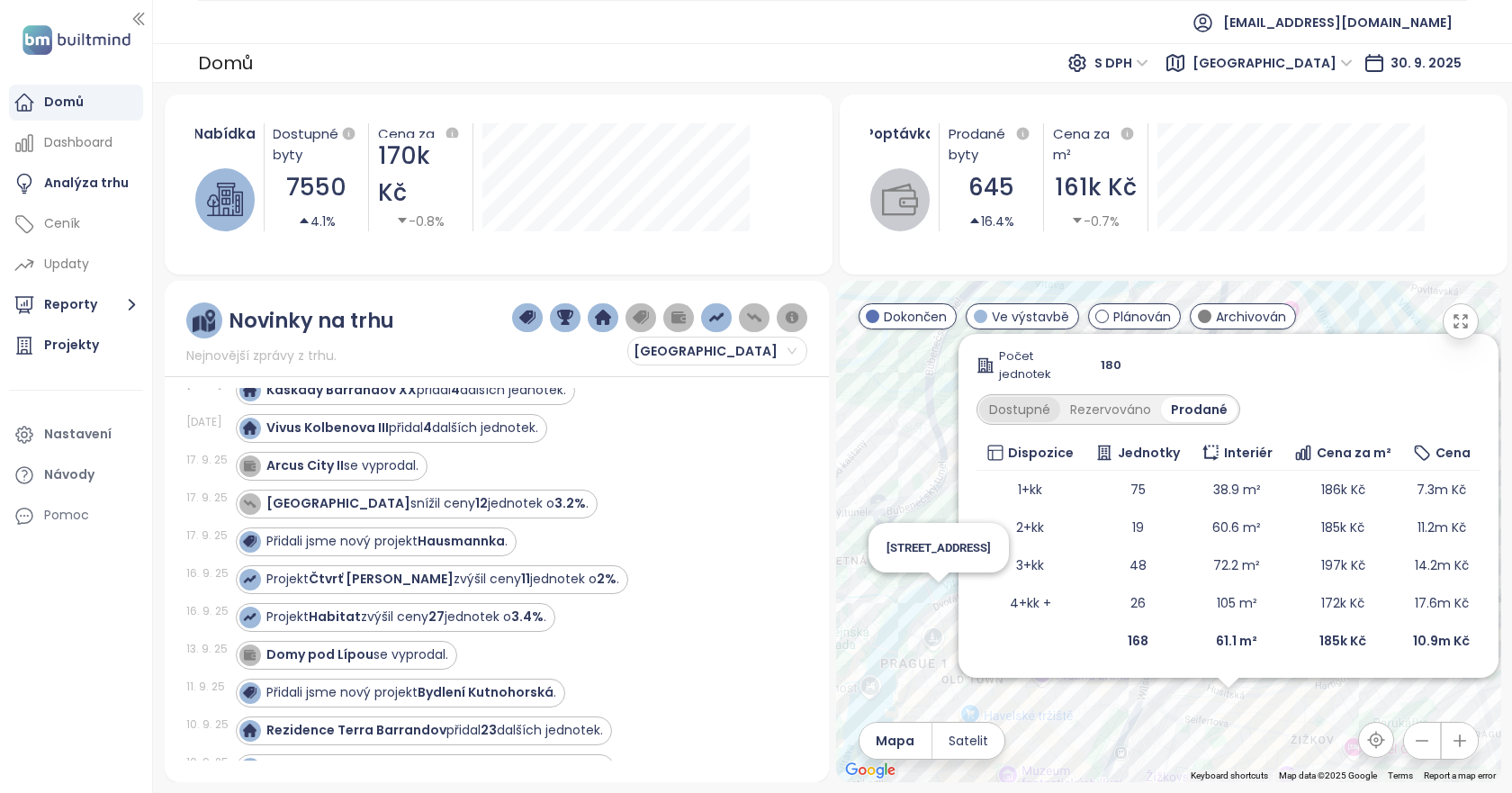
click at [1026, 402] on div "Dostupné" at bounding box center [1020, 409] width 81 height 25
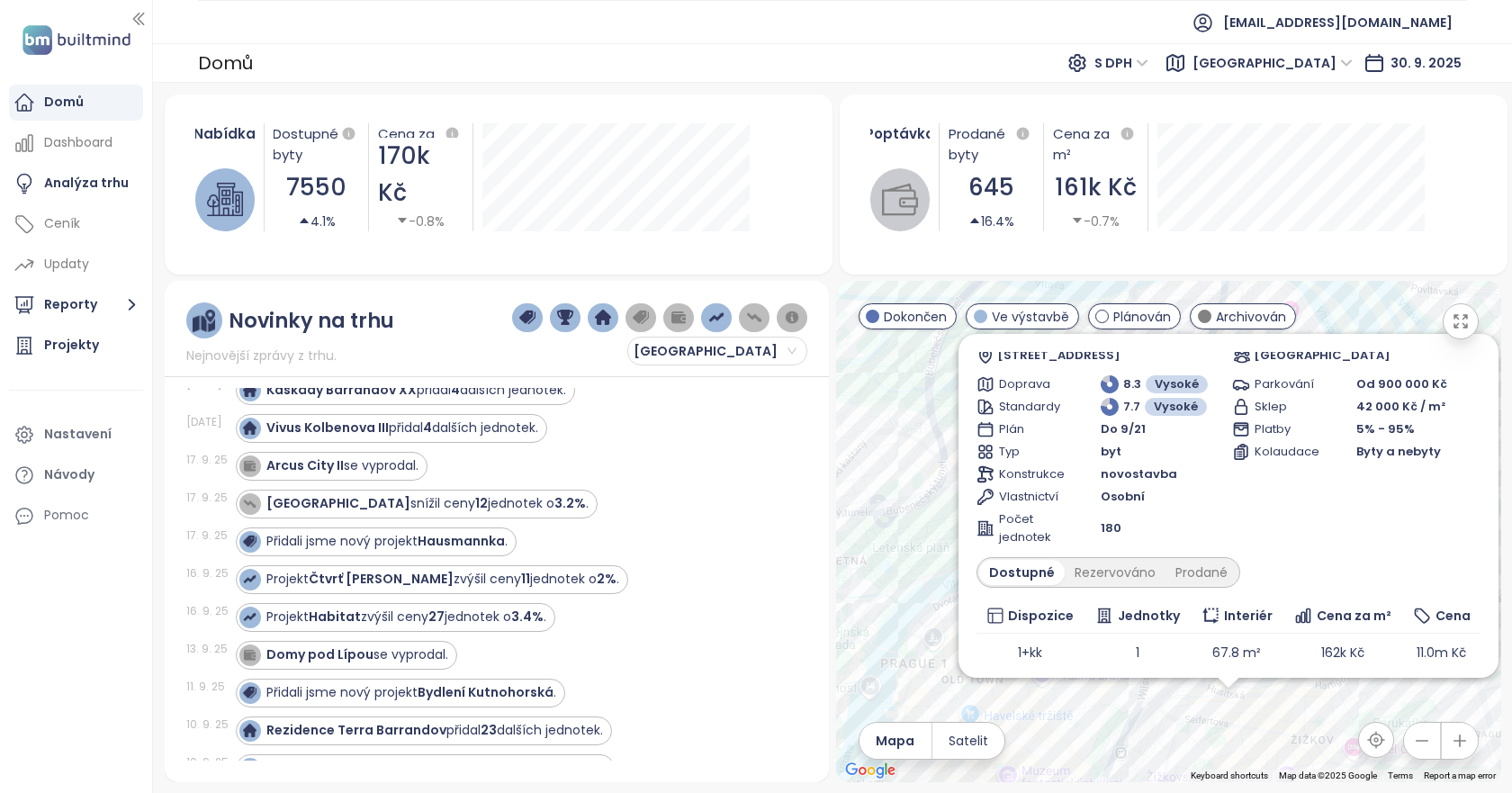
scroll to position [0, 0]
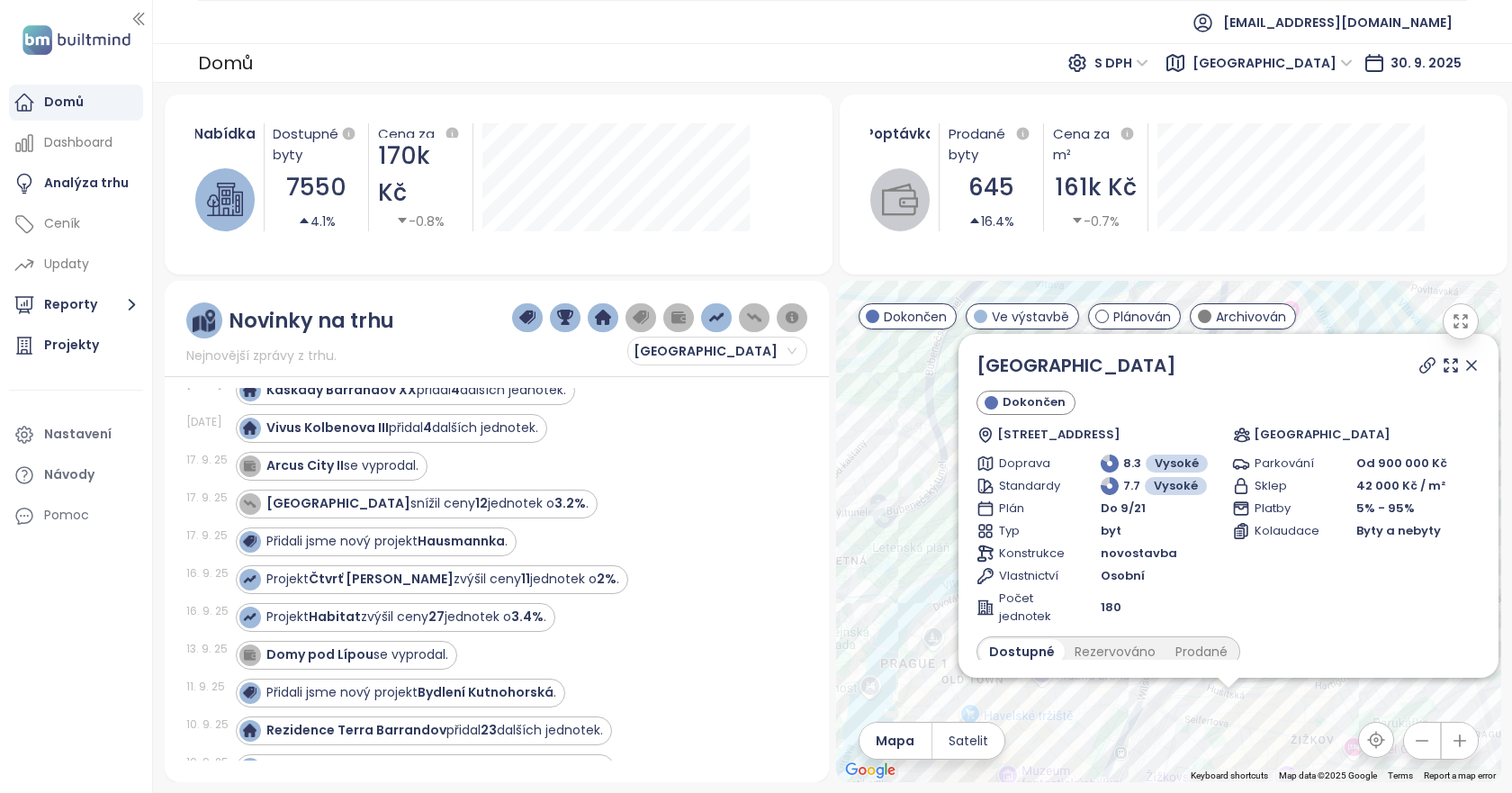
click at [1467, 366] on icon at bounding box center [1471, 366] width 9 height 9
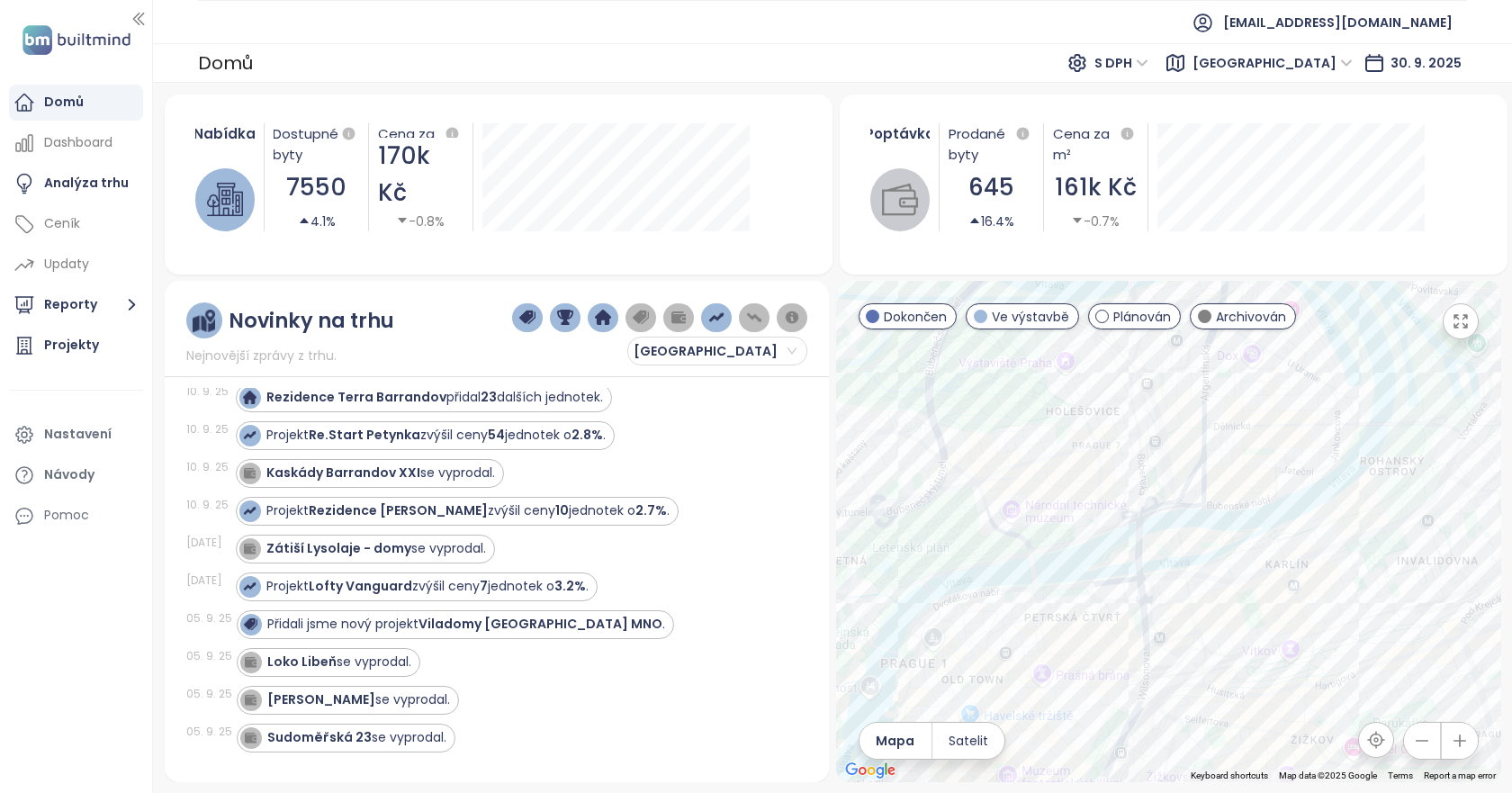
scroll to position [810, 0]
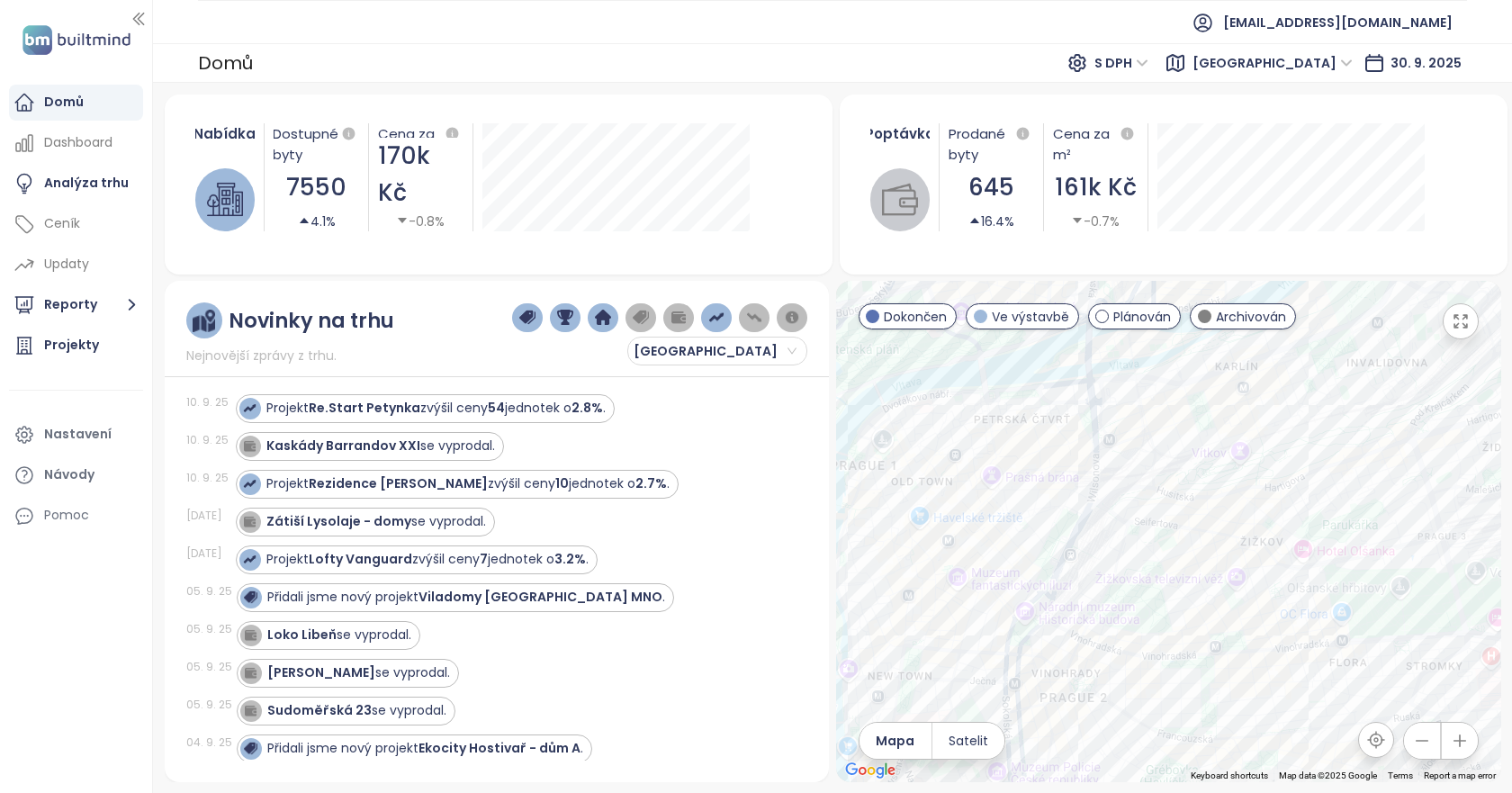
drag, startPoint x: 1116, startPoint y: 612, endPoint x: 1111, endPoint y: 459, distance: 153.1
click at [1106, 462] on div at bounding box center [1168, 531] width 665 height 501
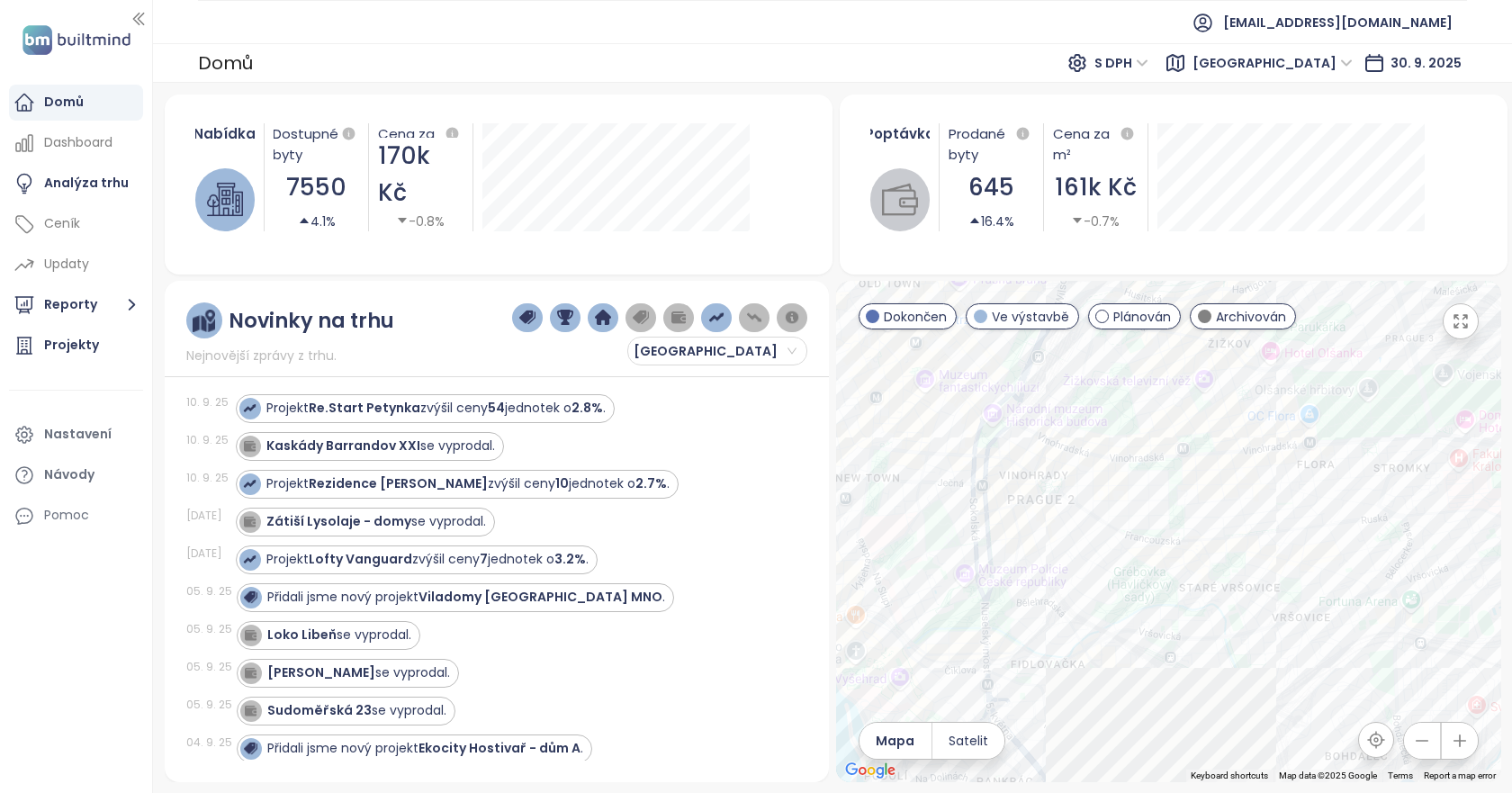
drag, startPoint x: 1105, startPoint y: 702, endPoint x: 1029, endPoint y: 460, distance: 253.7
click at [1029, 469] on div at bounding box center [1168, 531] width 665 height 501
drag, startPoint x: 1237, startPoint y: 606, endPoint x: 1162, endPoint y: 471, distance: 154.4
click at [1162, 471] on div at bounding box center [1168, 531] width 665 height 501
drag, startPoint x: 1275, startPoint y: 619, endPoint x: 1163, endPoint y: 370, distance: 273.0
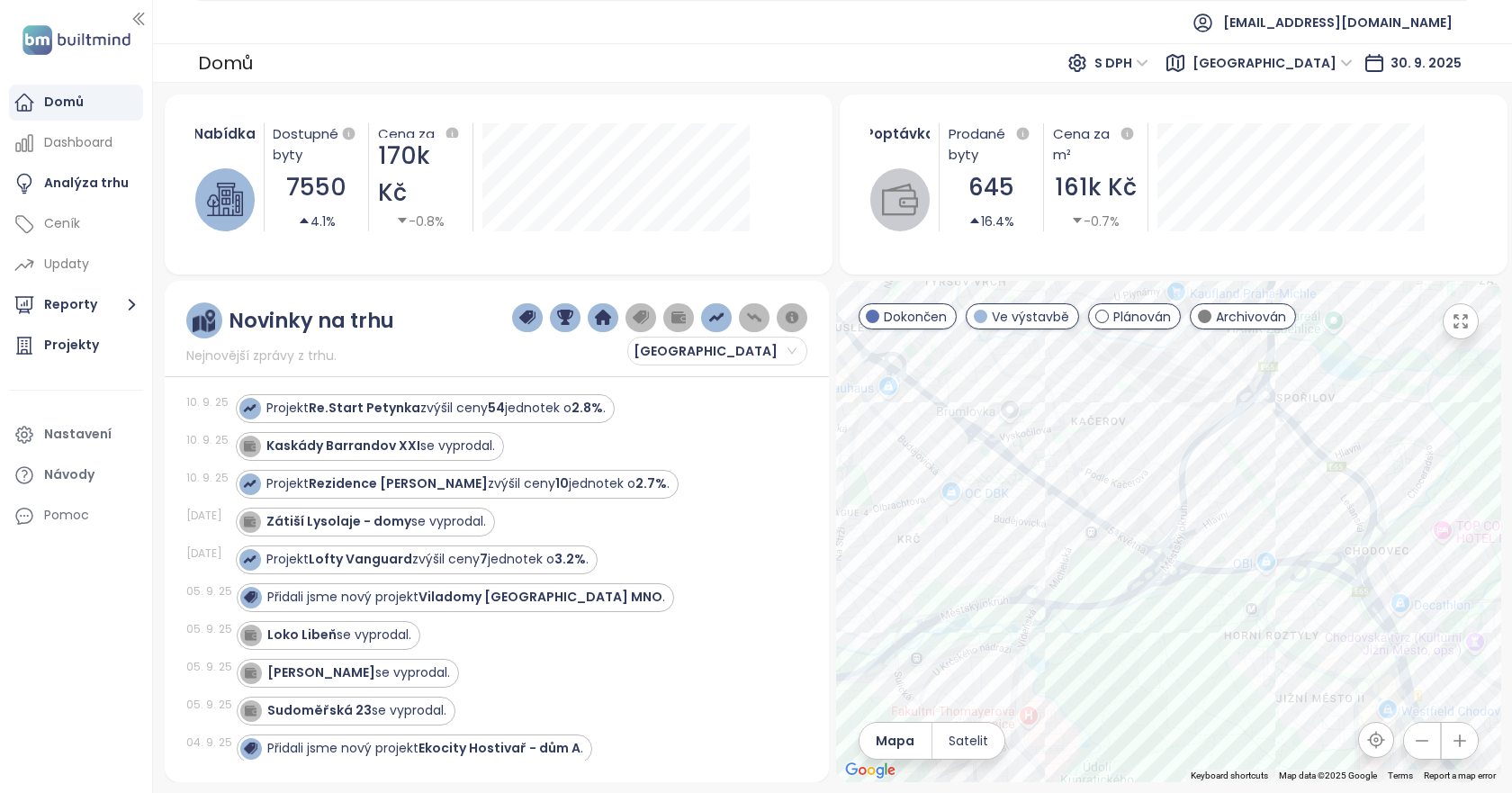
click at [1164, 370] on div at bounding box center [1168, 531] width 665 height 501
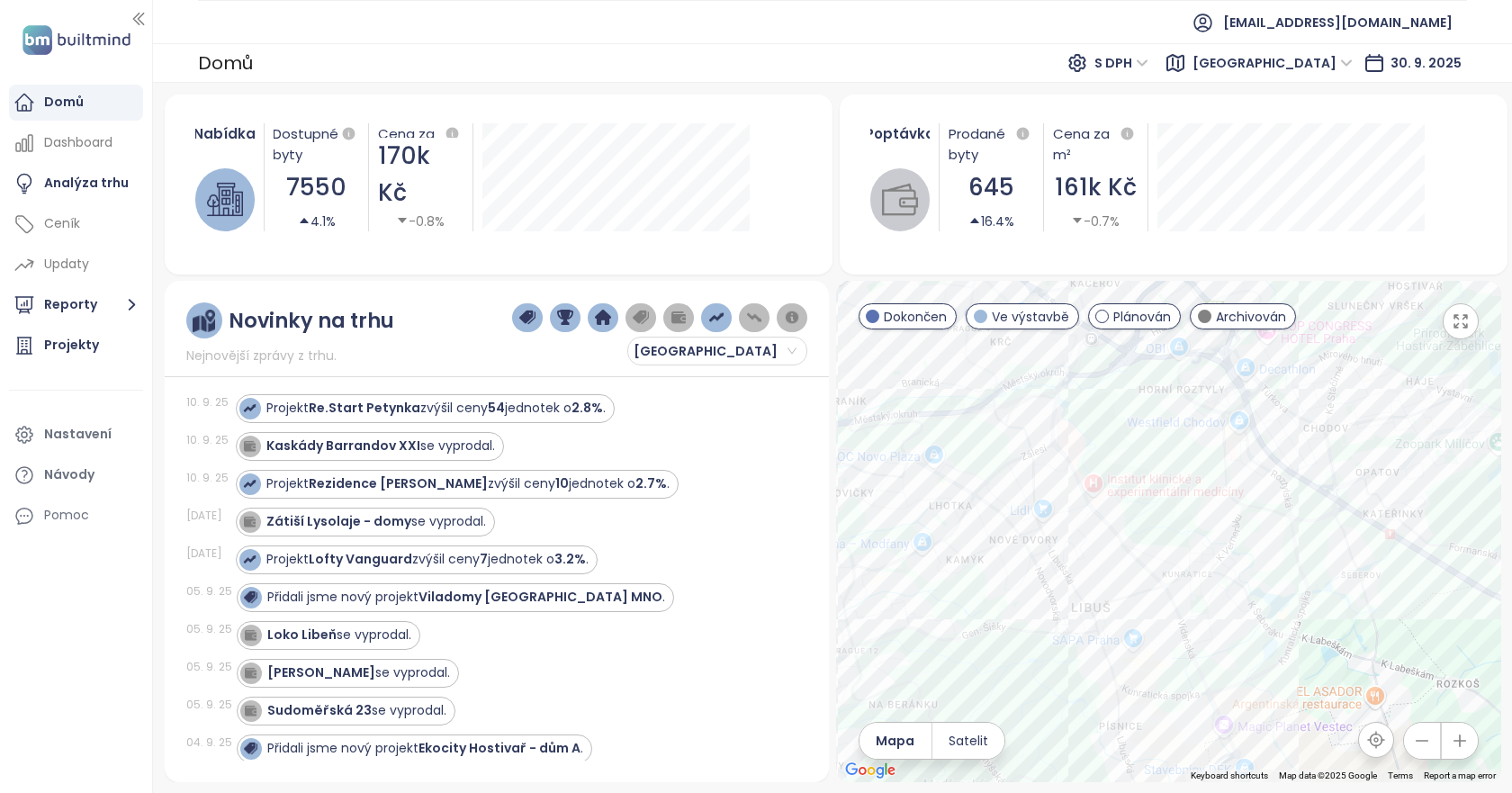
drag, startPoint x: 1138, startPoint y: 615, endPoint x: 1109, endPoint y: 482, distance: 136.1
click at [1109, 482] on div at bounding box center [1168, 531] width 665 height 501
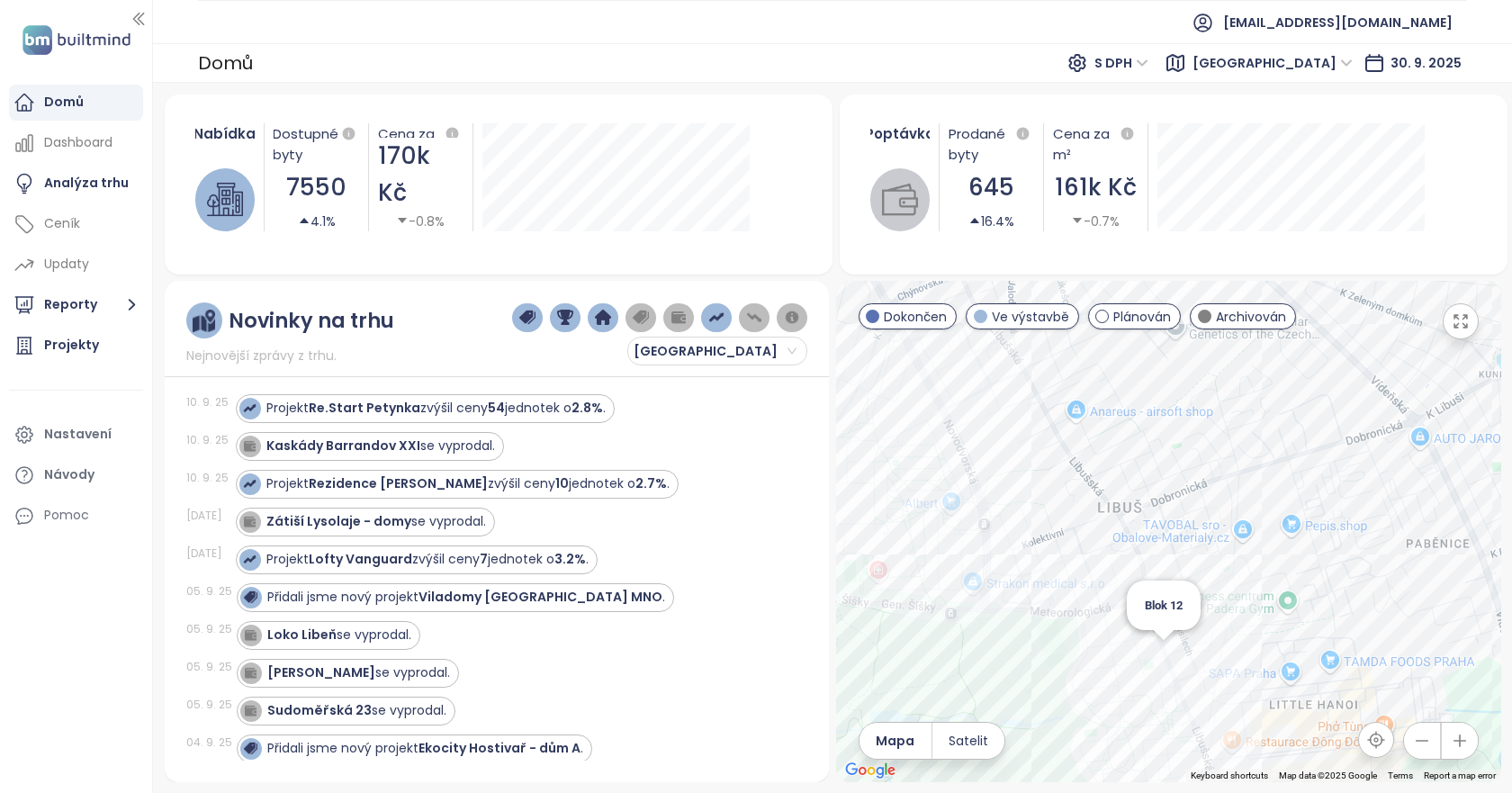
click at [1170, 645] on div "Blok 12" at bounding box center [1168, 531] width 665 height 501
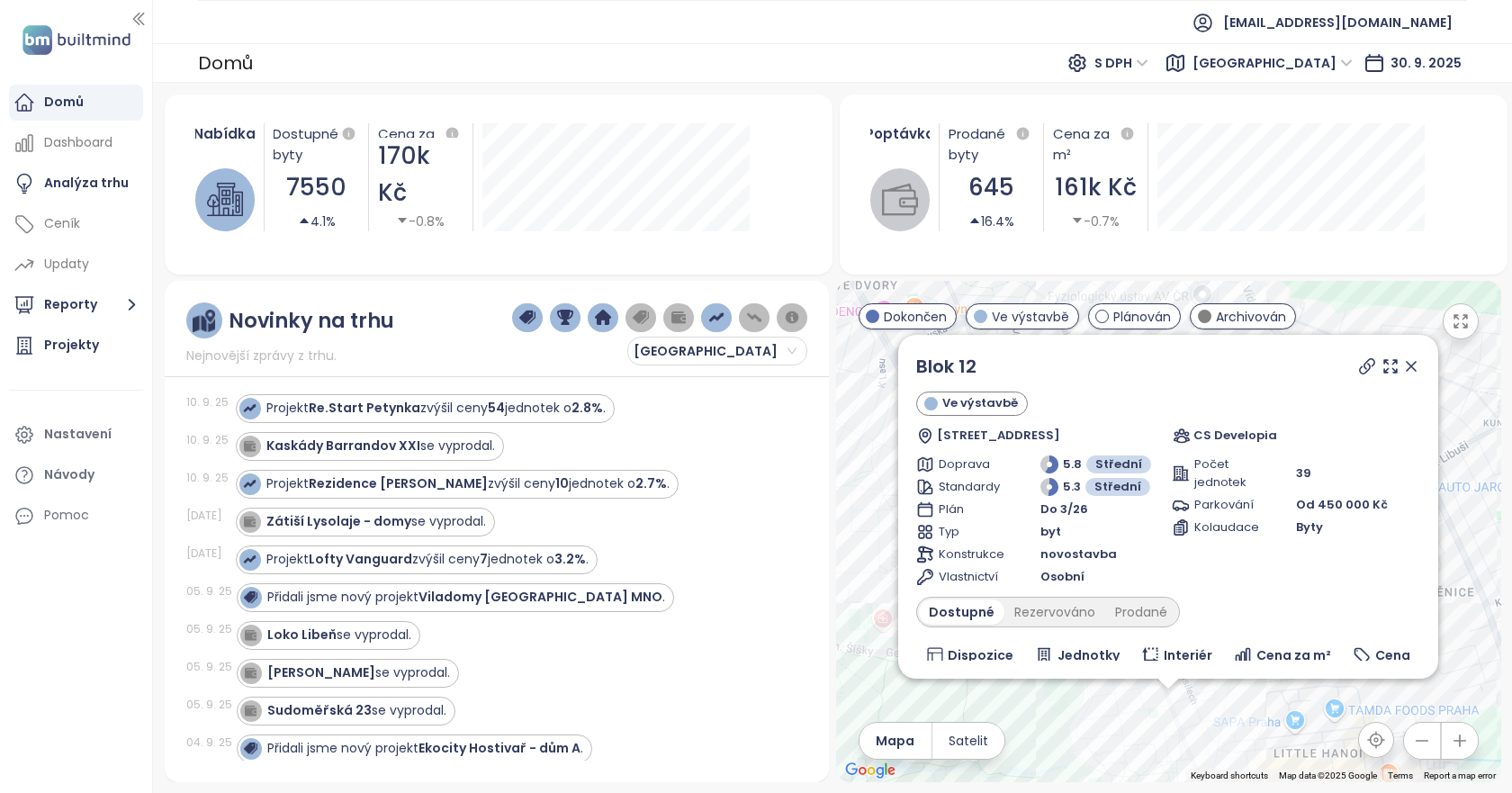
click at [1358, 367] on icon at bounding box center [1367, 366] width 18 height 18
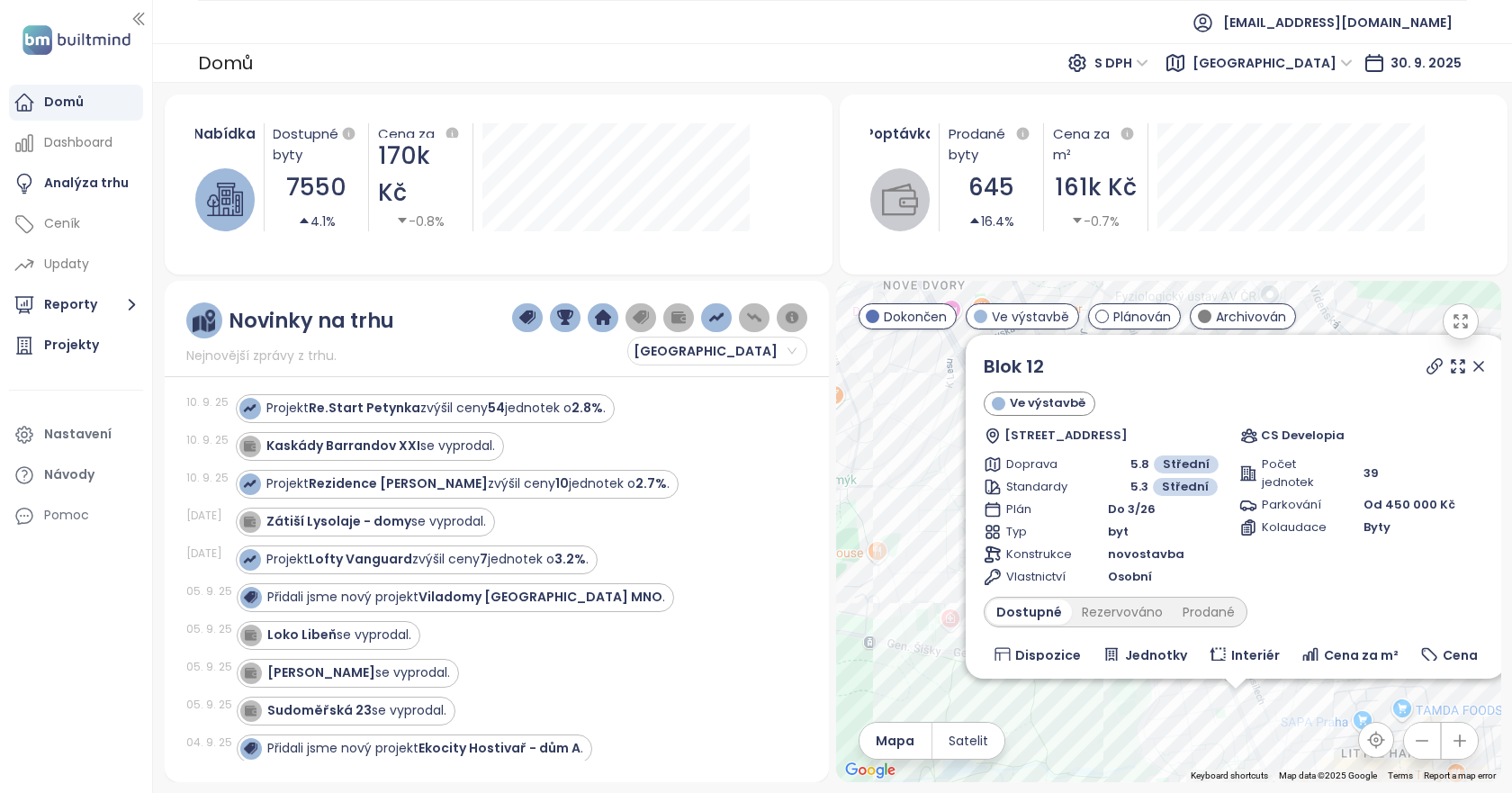
click at [889, 550] on div "Blok 12 Ve výstavbě Libušská 140/127, 142 00 [GEOGRAPHIC_DATA]-[GEOGRAPHIC_DATA…" at bounding box center [1168, 531] width 665 height 501
click at [939, 548] on div "Blok 12 Ve výstavbě Libušská 140/127, 142 00 [GEOGRAPHIC_DATA]-[GEOGRAPHIC_DATA…" at bounding box center [1168, 531] width 665 height 501
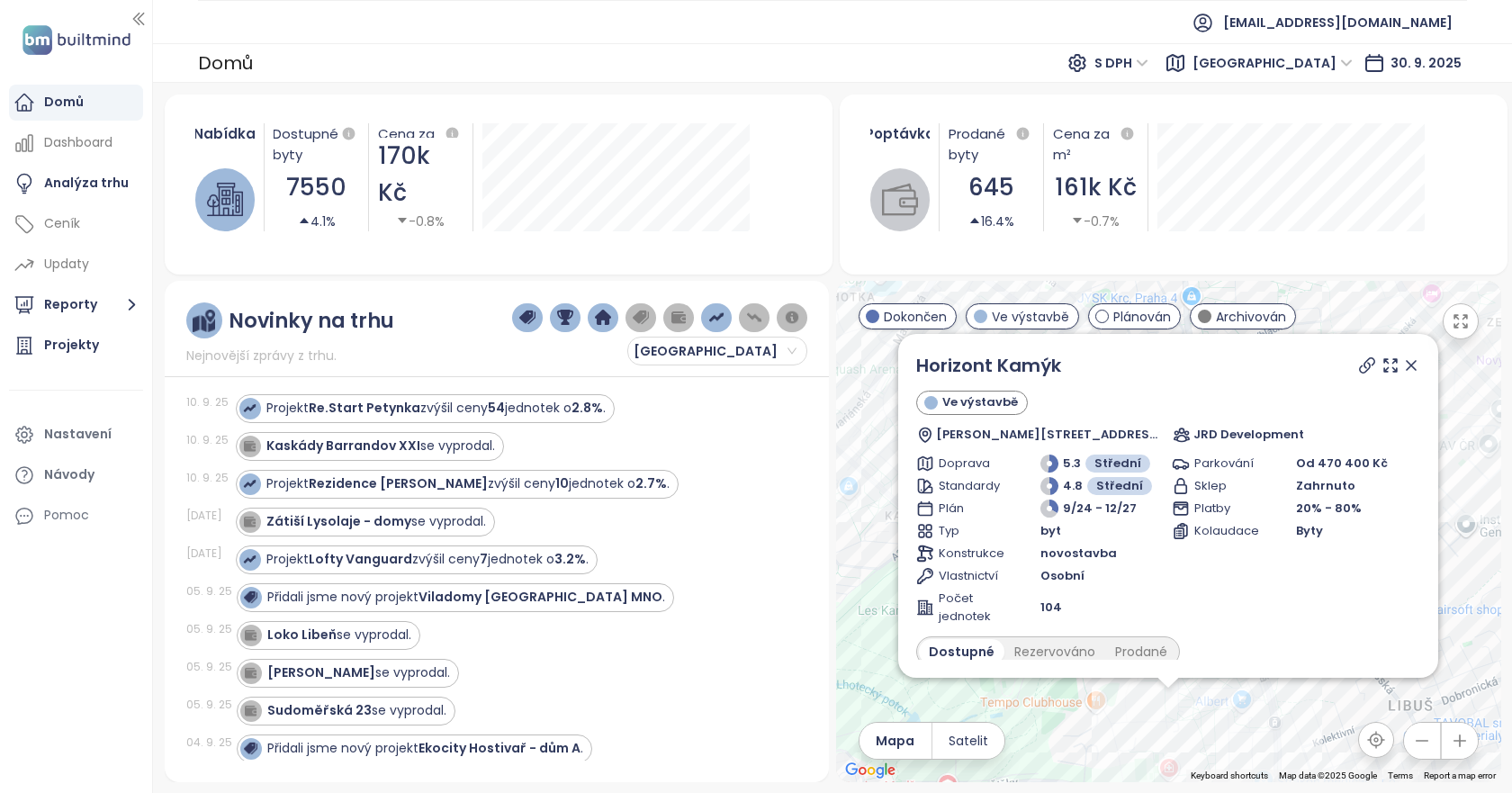
click at [1358, 363] on icon at bounding box center [1367, 365] width 18 height 18
click at [1091, 710] on div "Horizont Kamýk Ve výstavbě [PERSON_NAME] 12, 142 00 [GEOGRAPHIC_DATA] 12, Czech…" at bounding box center [1168, 531] width 665 height 501
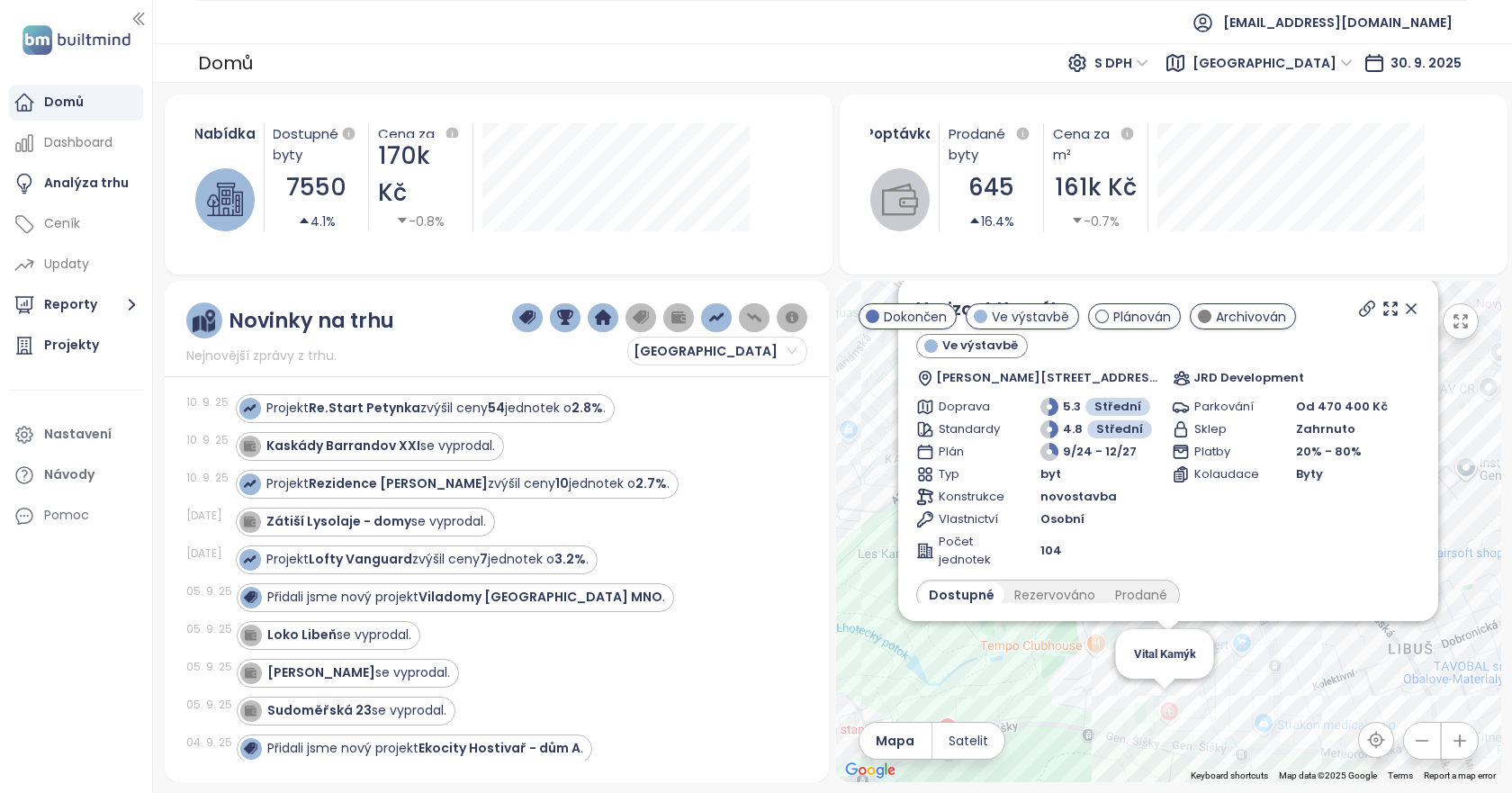
click at [1165, 690] on div "Horizont Kamýk Ve výstavbě [PERSON_NAME] 12, 142 00 [GEOGRAPHIC_DATA] 12, Czech…" at bounding box center [1168, 531] width 665 height 501
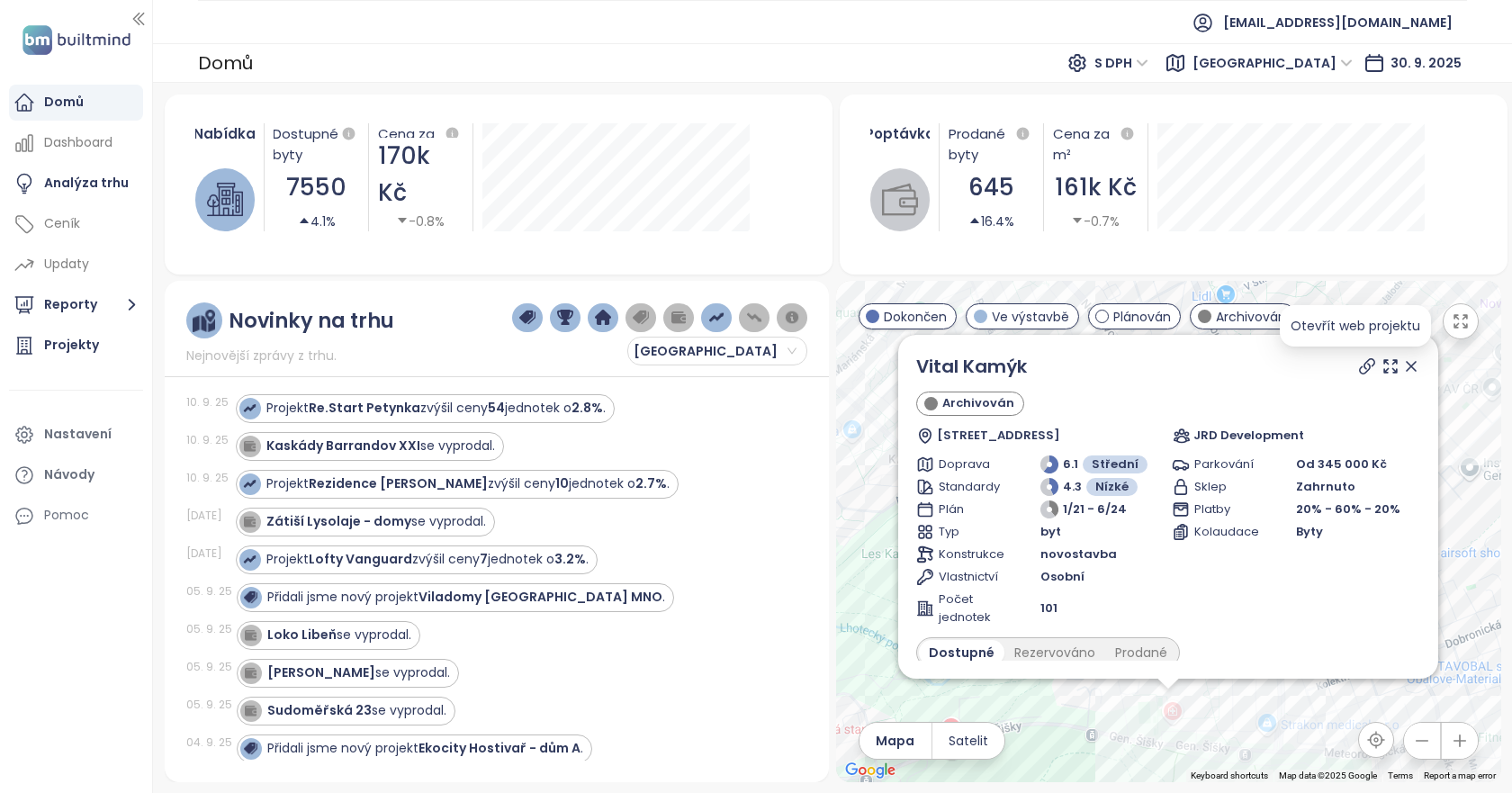
click at [1358, 361] on icon at bounding box center [1367, 366] width 18 height 18
click at [1402, 365] on icon at bounding box center [1410, 366] width 18 height 18
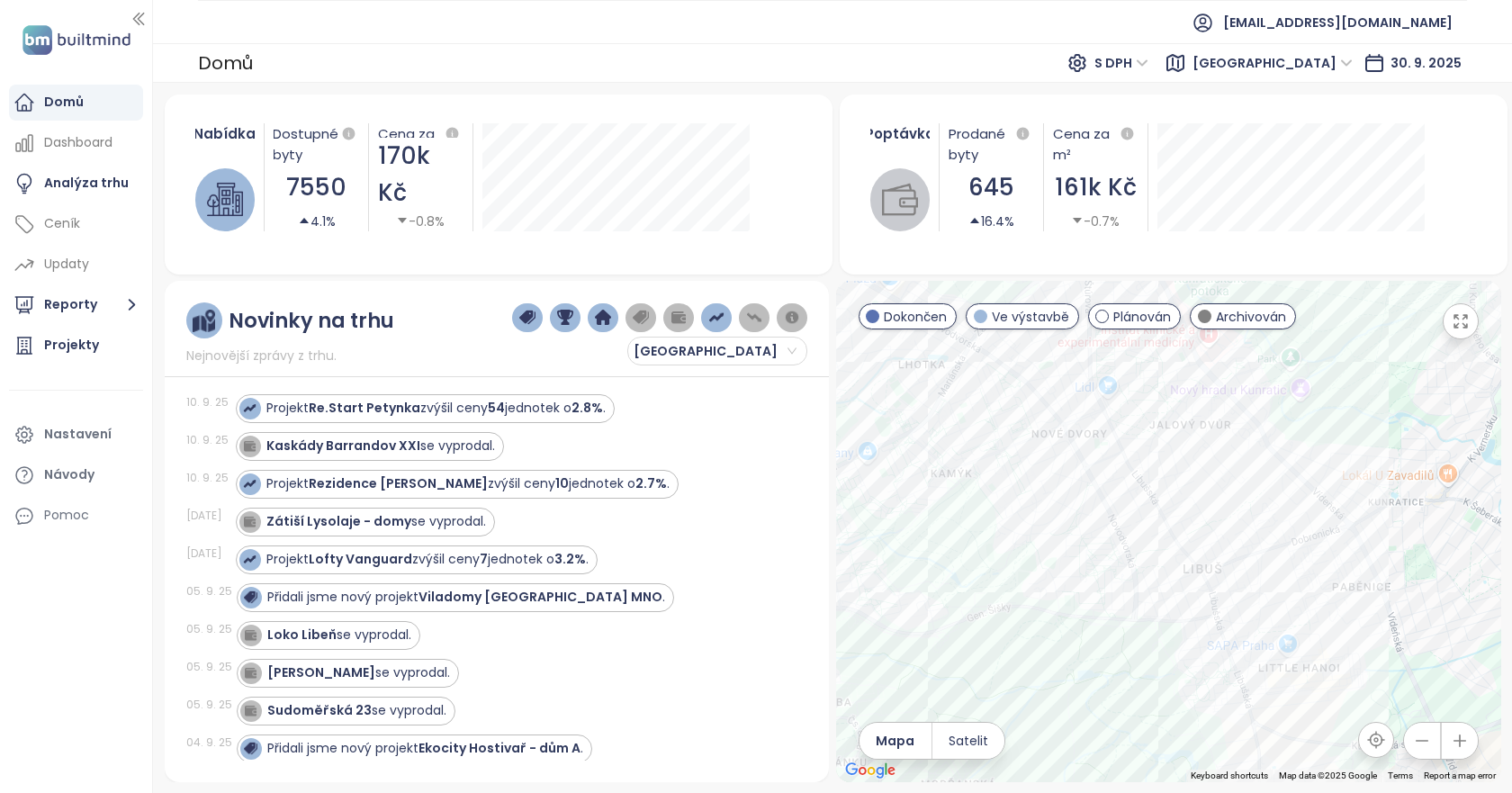
drag, startPoint x: 1352, startPoint y: 525, endPoint x: 1210, endPoint y: 511, distance: 142.7
click at [1210, 511] on div at bounding box center [1168, 531] width 665 height 501
drag, startPoint x: 1222, startPoint y: 497, endPoint x: 1181, endPoint y: 452, distance: 60.9
click at [1181, 452] on div at bounding box center [1168, 531] width 665 height 501
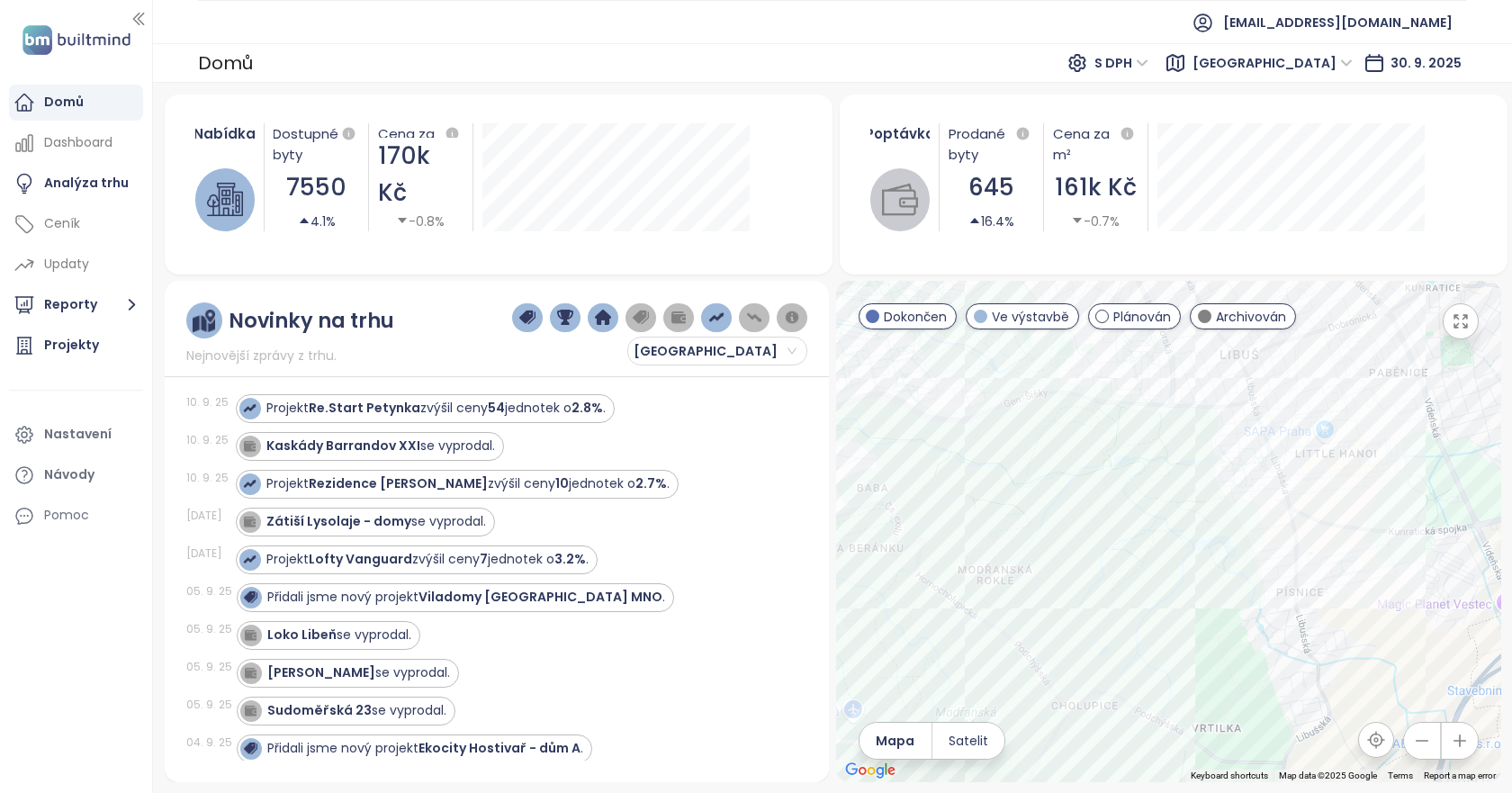
drag, startPoint x: 1140, startPoint y: 602, endPoint x: 1318, endPoint y: 550, distance: 185.4
click at [1318, 550] on div at bounding box center [1168, 531] width 665 height 501
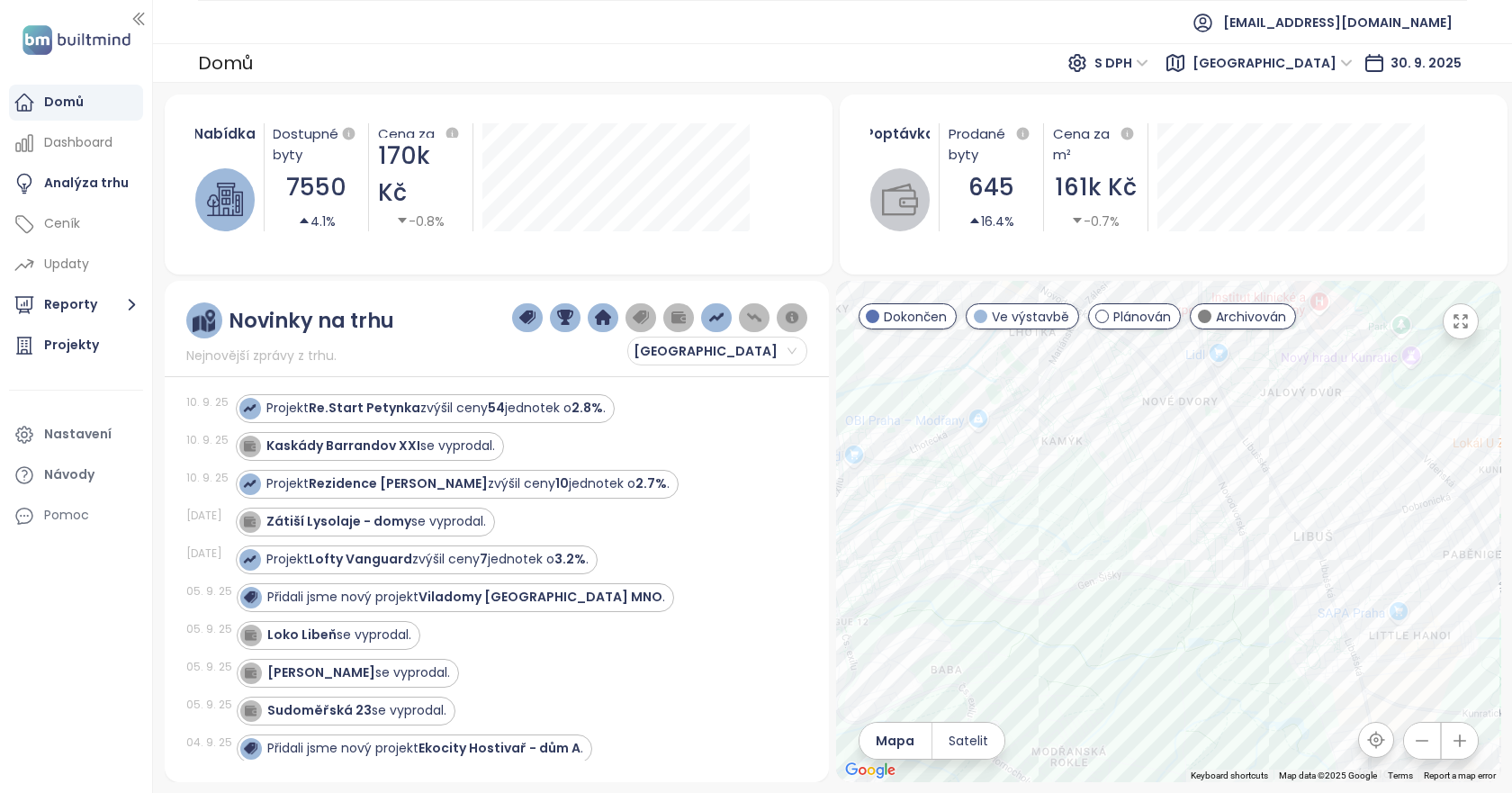
drag, startPoint x: 1197, startPoint y: 573, endPoint x: 1272, endPoint y: 704, distance: 151.0
click at [1272, 704] on div at bounding box center [1168, 531] width 665 height 501
drag, startPoint x: 1112, startPoint y: 449, endPoint x: 1167, endPoint y: 568, distance: 131.1
click at [1167, 568] on div at bounding box center [1168, 531] width 665 height 501
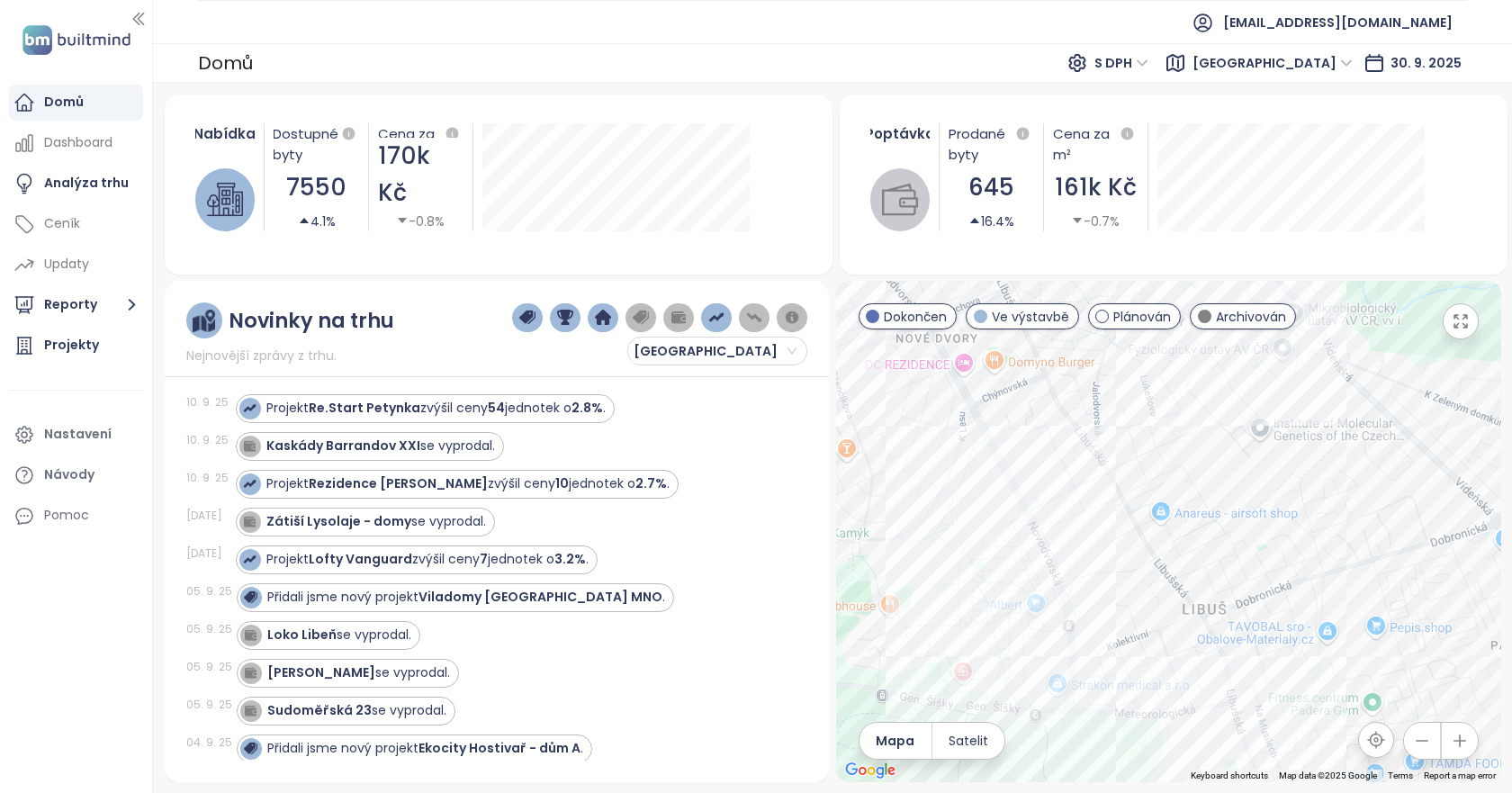
drag, startPoint x: 1090, startPoint y: 446, endPoint x: 990, endPoint y: 466, distance: 102.0
click at [990, 466] on div at bounding box center [1168, 531] width 665 height 501
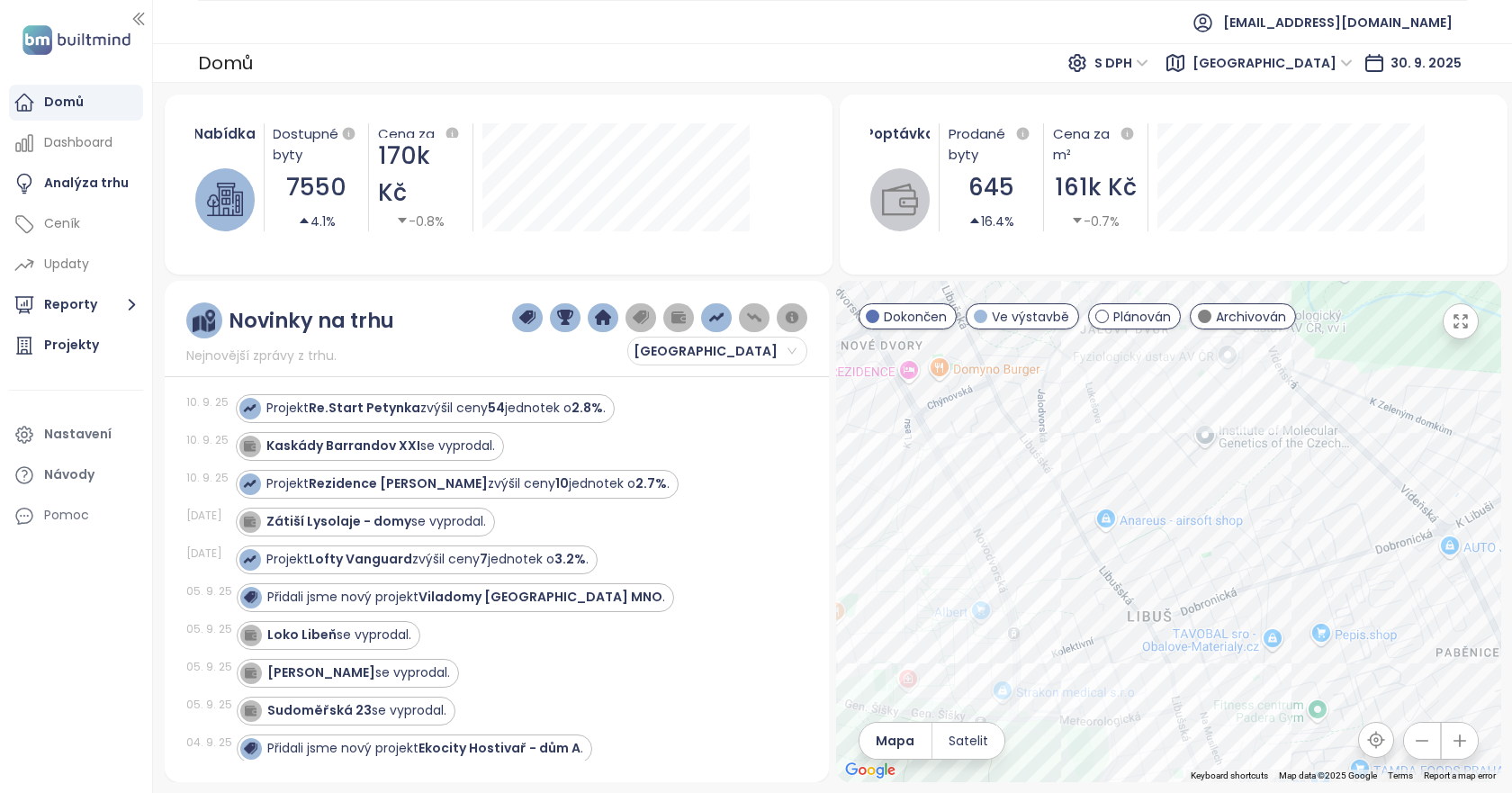
drag, startPoint x: 1316, startPoint y: 527, endPoint x: 1297, endPoint y: 530, distance: 19.2
click at [1297, 530] on div at bounding box center [1168, 531] width 665 height 501
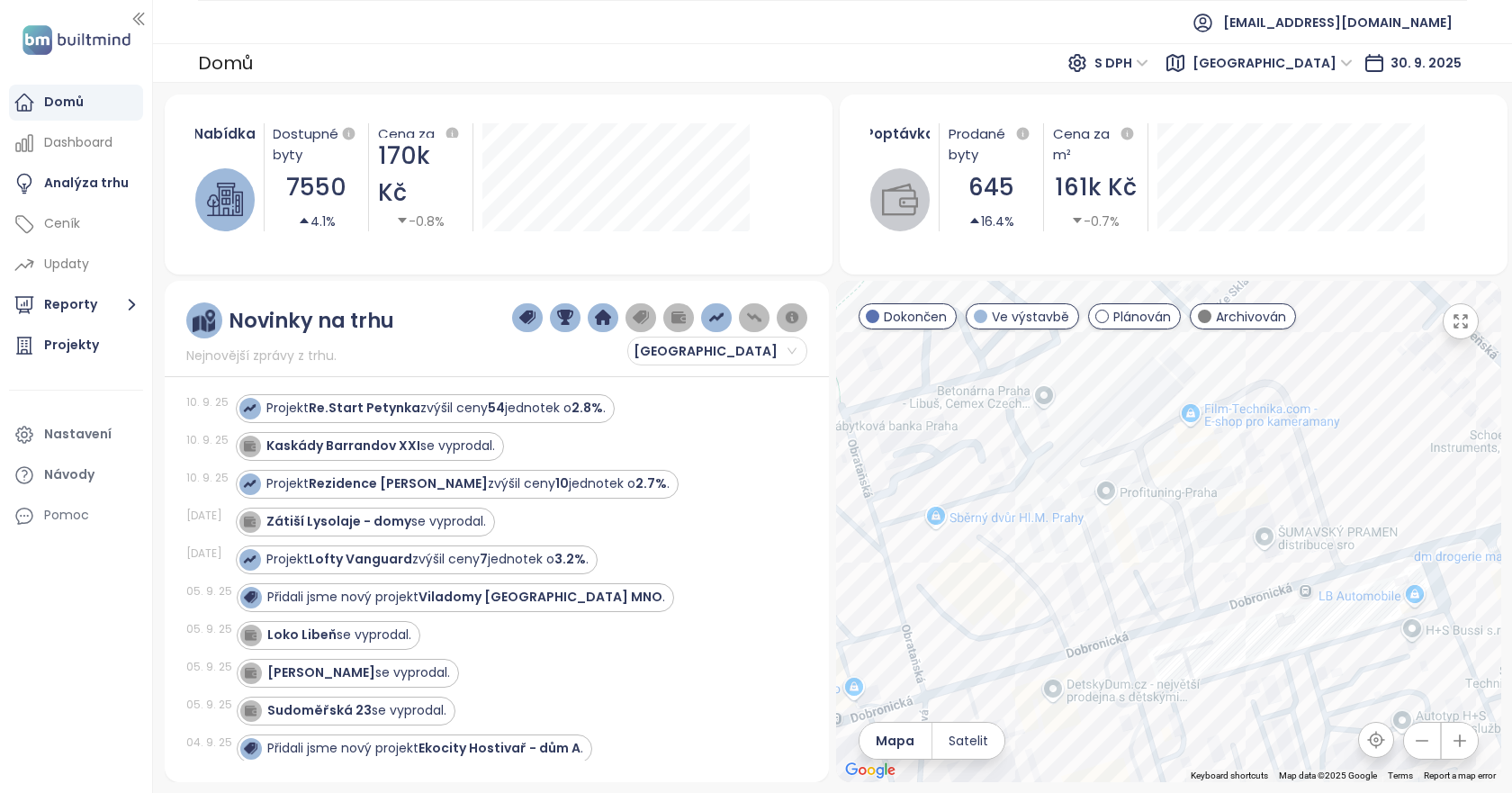
drag, startPoint x: 1208, startPoint y: 470, endPoint x: 1208, endPoint y: 483, distance: 13.0
click at [1208, 483] on div at bounding box center [1168, 531] width 665 height 501
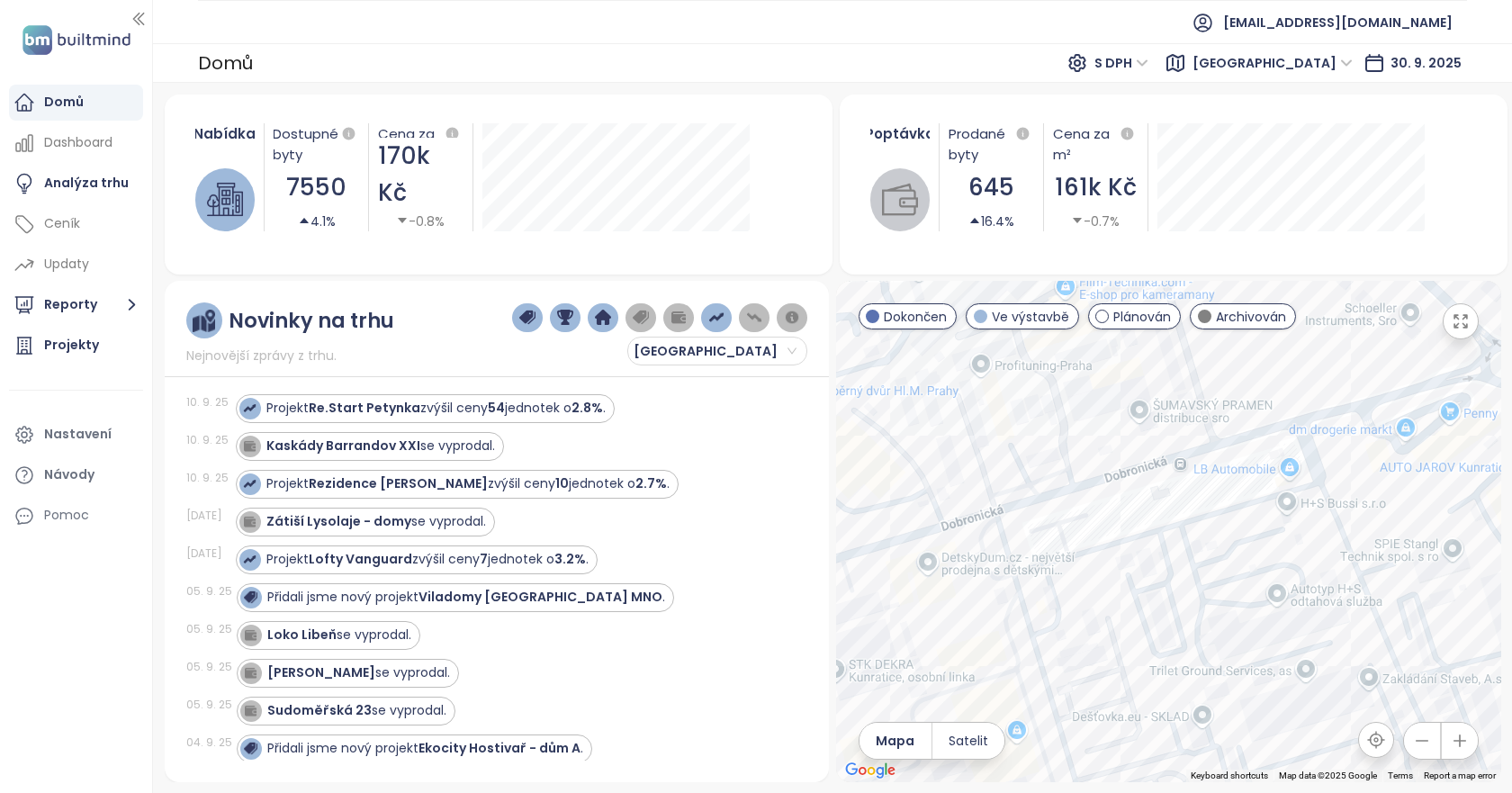
drag, startPoint x: 1254, startPoint y: 542, endPoint x: 1128, endPoint y: 413, distance: 180.3
click at [1128, 413] on div at bounding box center [1168, 531] width 665 height 501
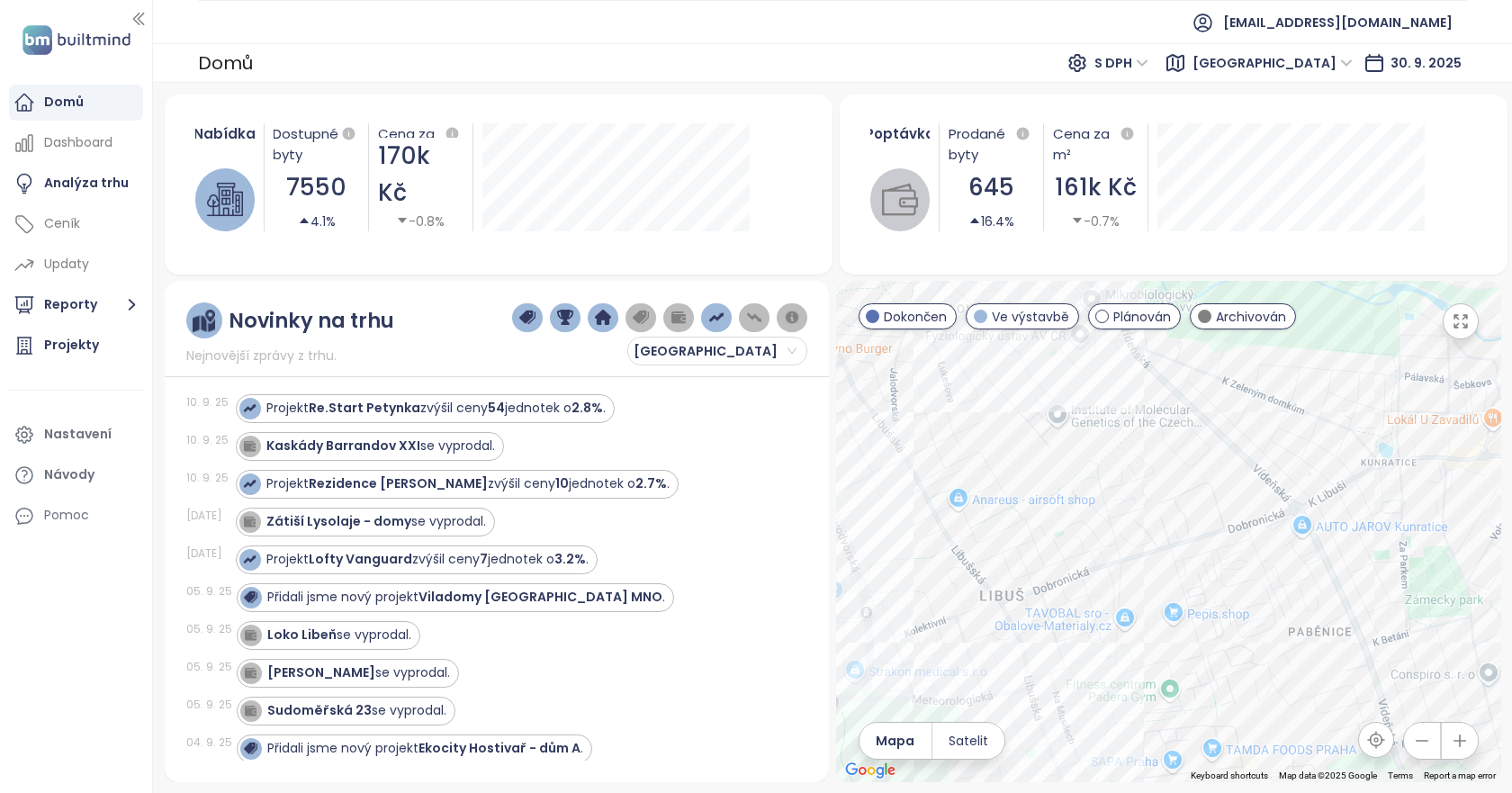
drag, startPoint x: 951, startPoint y: 478, endPoint x: 1135, endPoint y: 533, distance: 192.0
click at [1135, 533] on div at bounding box center [1168, 531] width 665 height 501
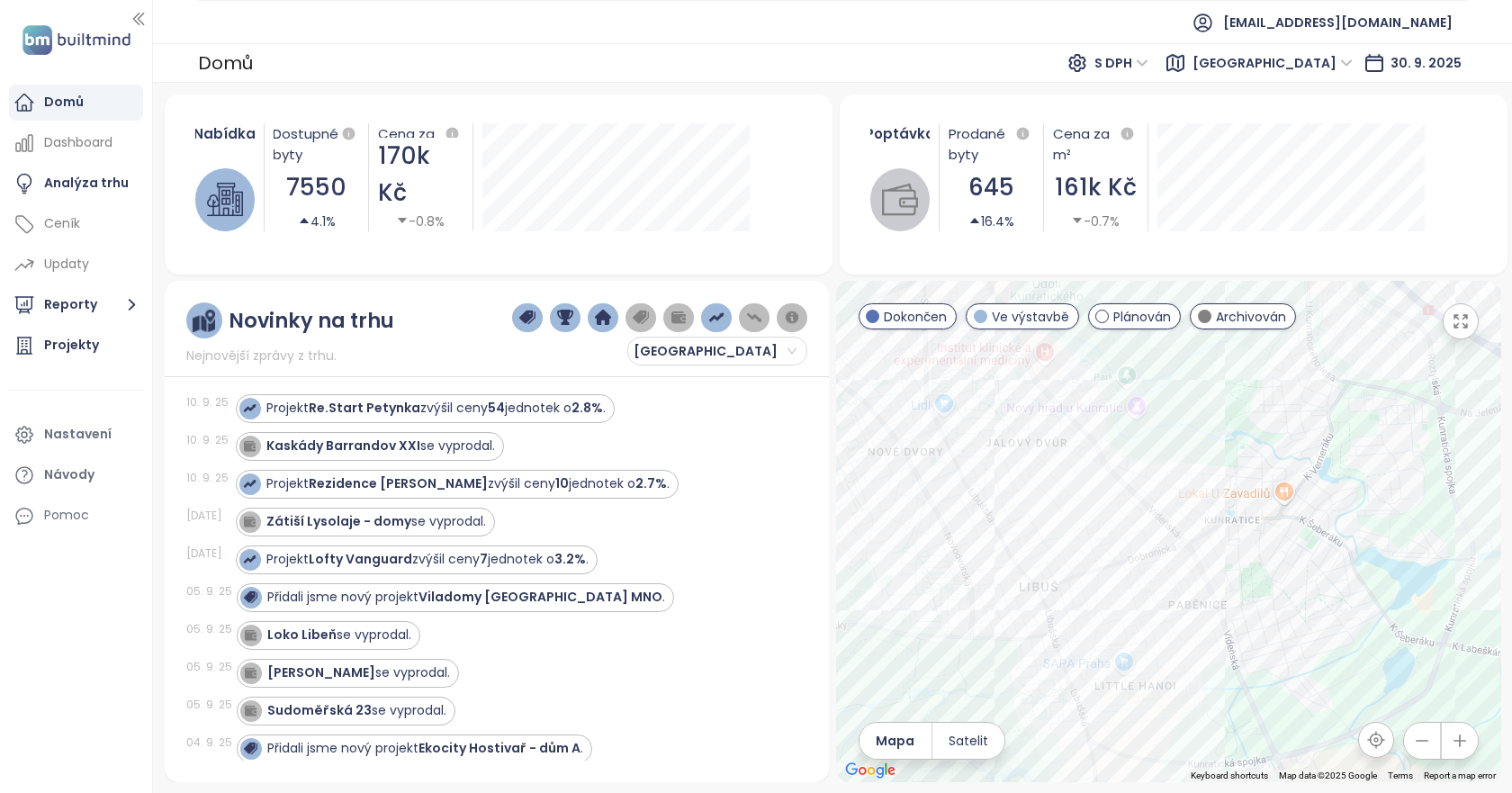
drag, startPoint x: 990, startPoint y: 545, endPoint x: 1065, endPoint y: 585, distance: 85.0
click at [1065, 585] on div at bounding box center [1168, 531] width 665 height 501
